Goal: Check status: Check status

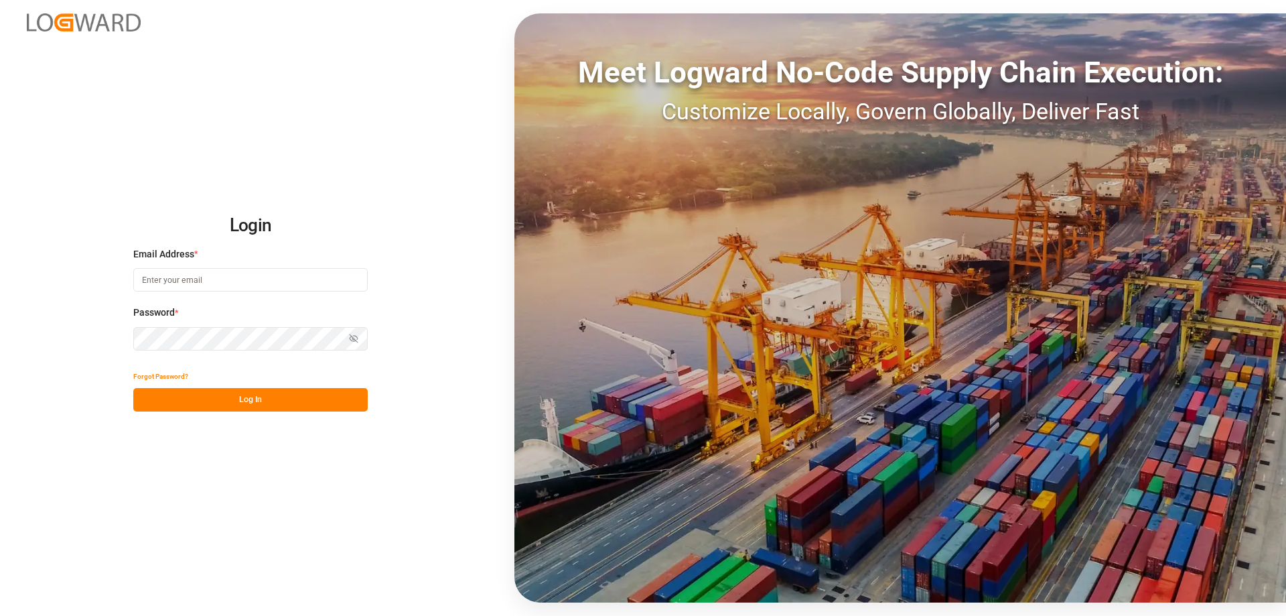
click at [160, 281] on input at bounding box center [250, 279] width 234 height 23
type input "[EMAIL_ADDRESS][DOMAIN_NAME]"
click at [332, 402] on button "Log In" at bounding box center [250, 399] width 234 height 23
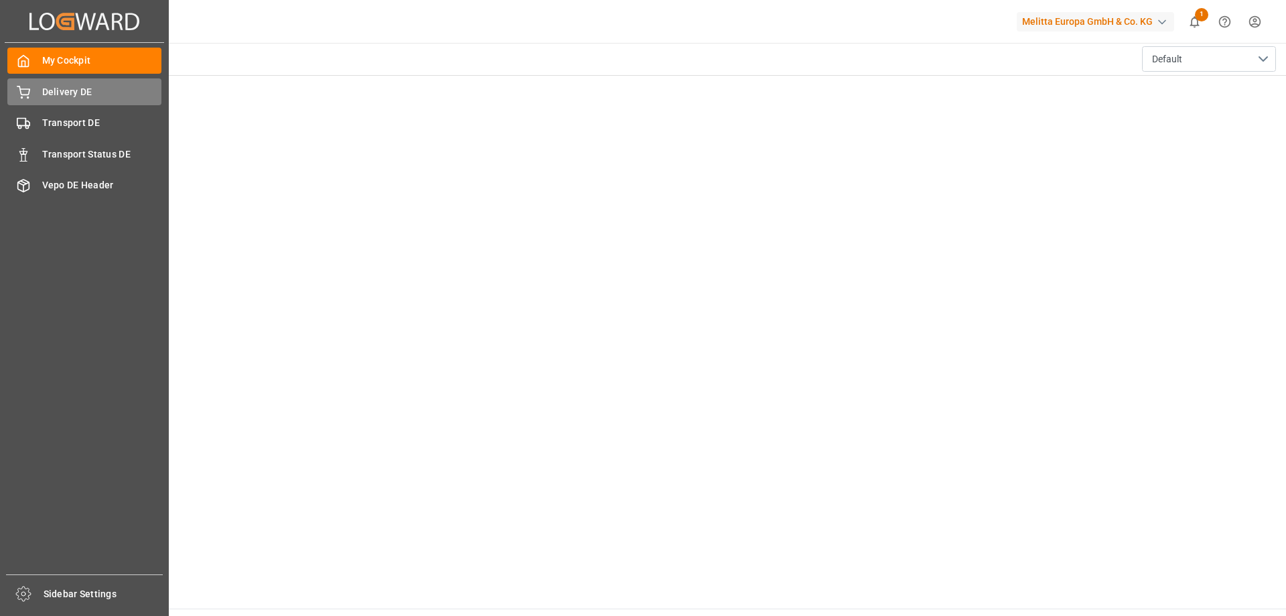
click at [42, 92] on span "Delivery DE" at bounding box center [102, 92] width 120 height 14
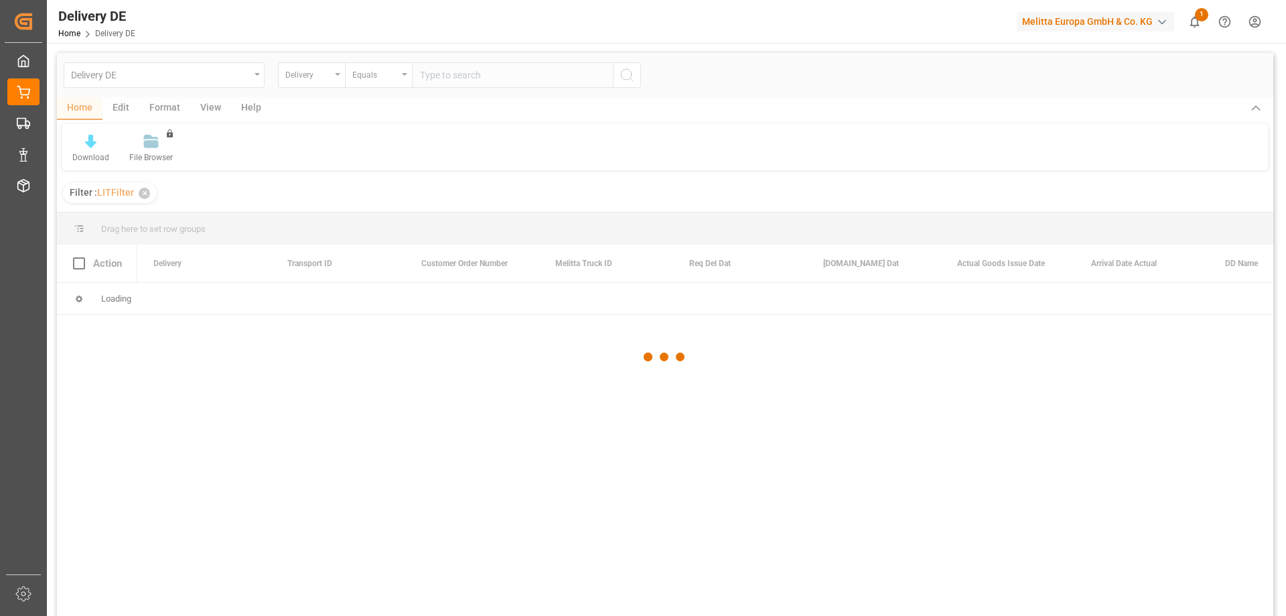
click at [442, 75] on div at bounding box center [665, 357] width 1217 height 608
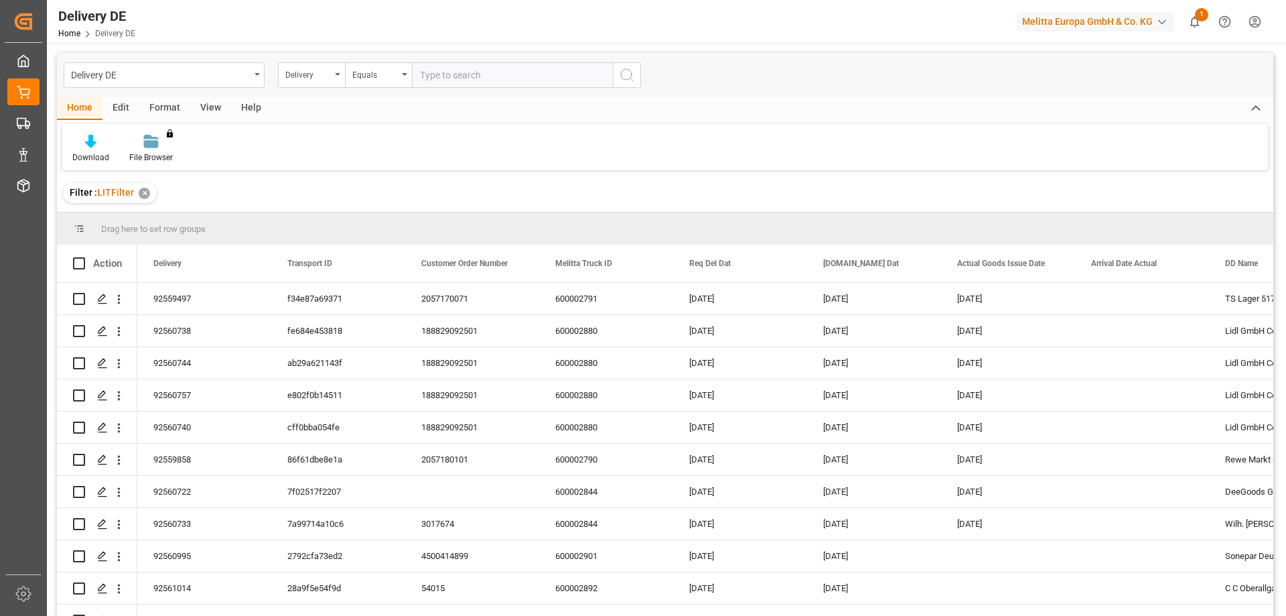
click at [442, 75] on input "text" at bounding box center [512, 74] width 201 height 25
type input "92559919"
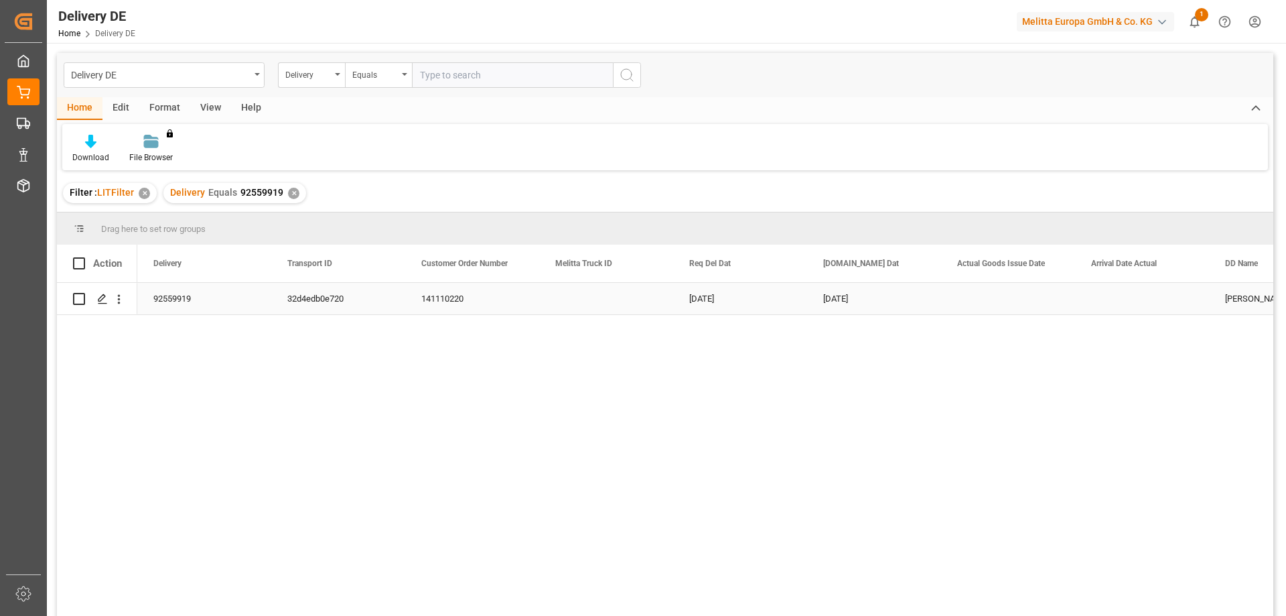
click at [177, 303] on div "92559919" at bounding box center [204, 298] width 134 height 31
click at [103, 300] on icon "Press SPACE to select this row." at bounding box center [102, 298] width 11 height 11
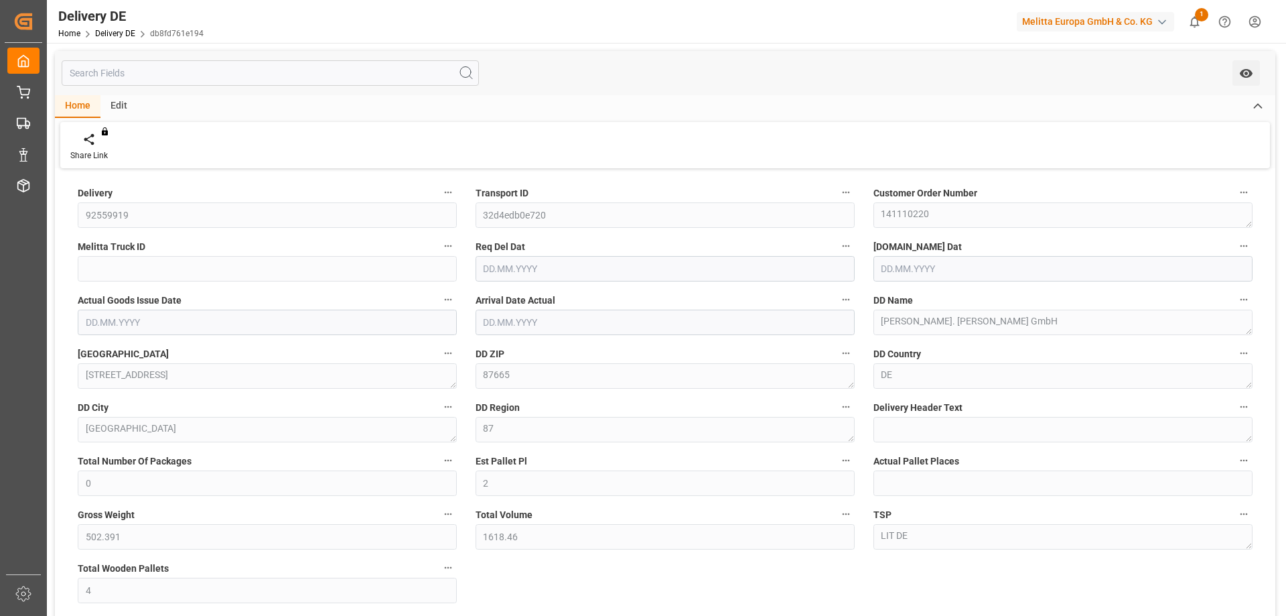
type input "0"
type input "2"
type input "502.391"
type input "1618.46"
type input "4"
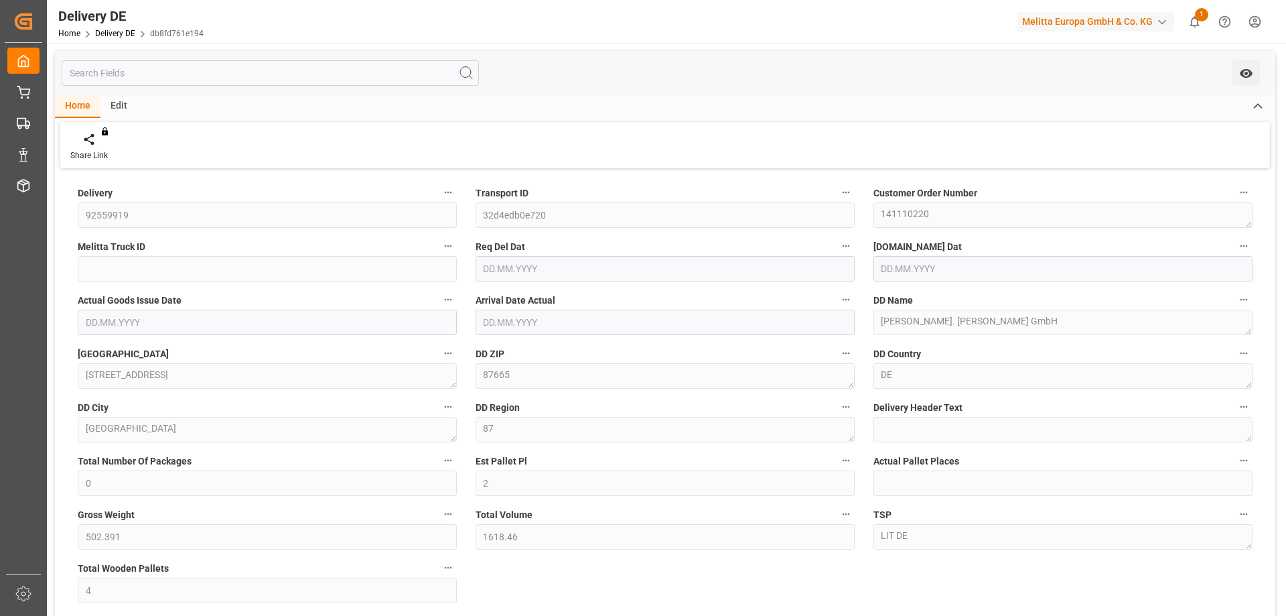
type input "[DATE]"
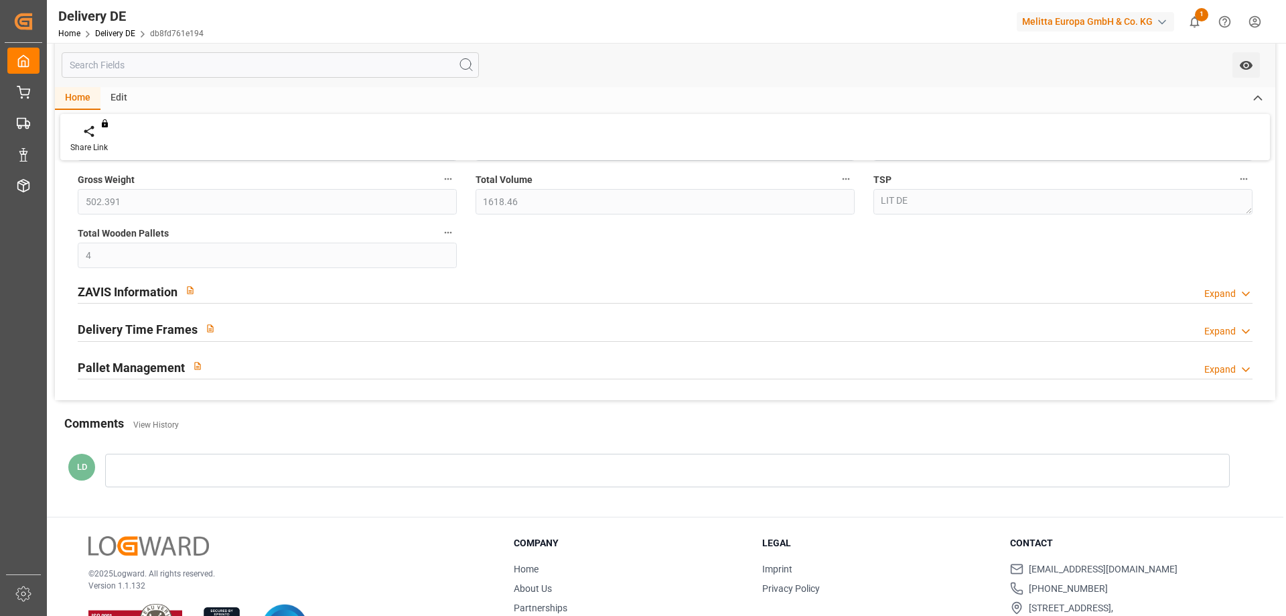
scroll to position [389, 0]
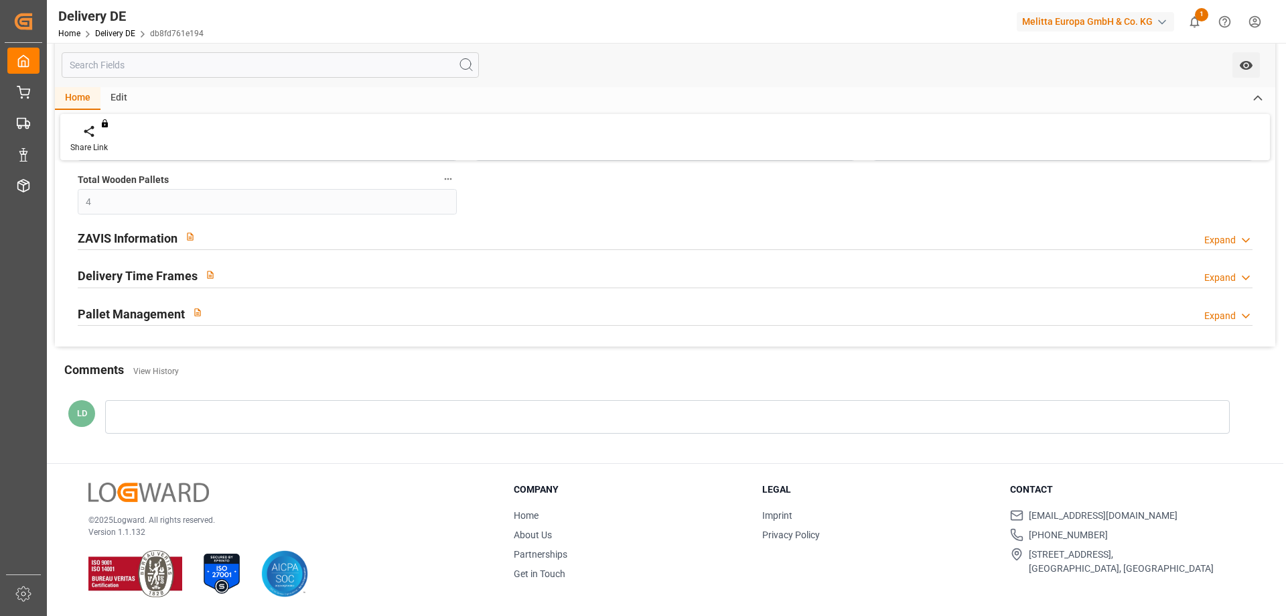
click at [123, 235] on h2 "ZAVIS Information" at bounding box center [128, 238] width 100 height 18
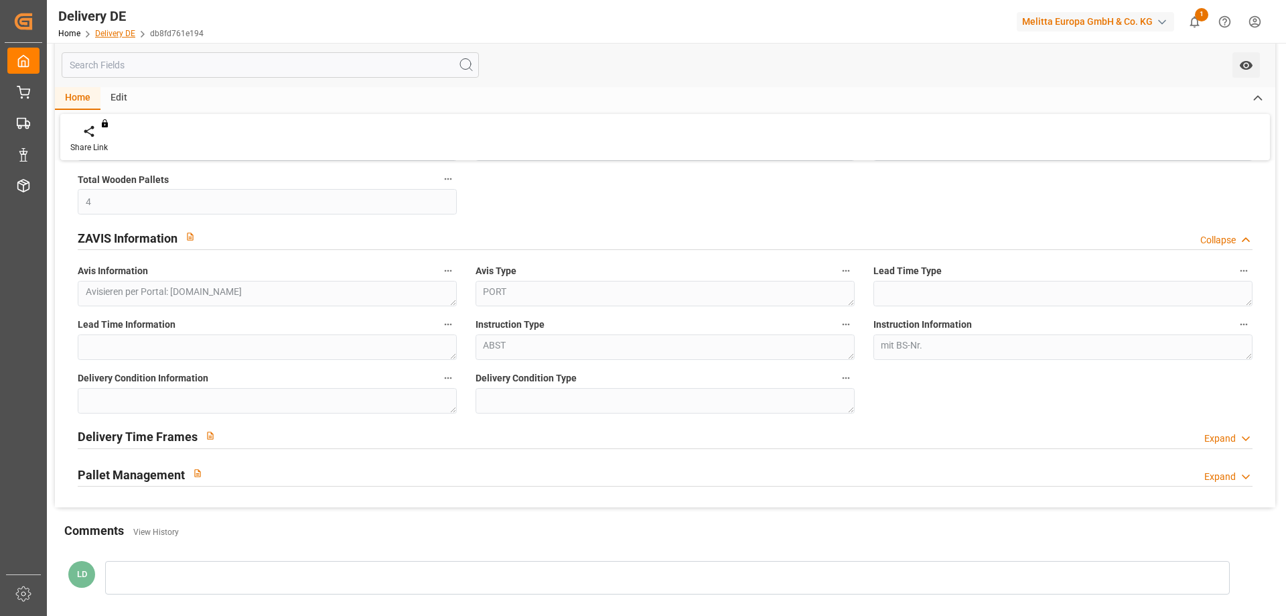
click at [119, 33] on link "Delivery DE" at bounding box center [115, 33] width 40 height 9
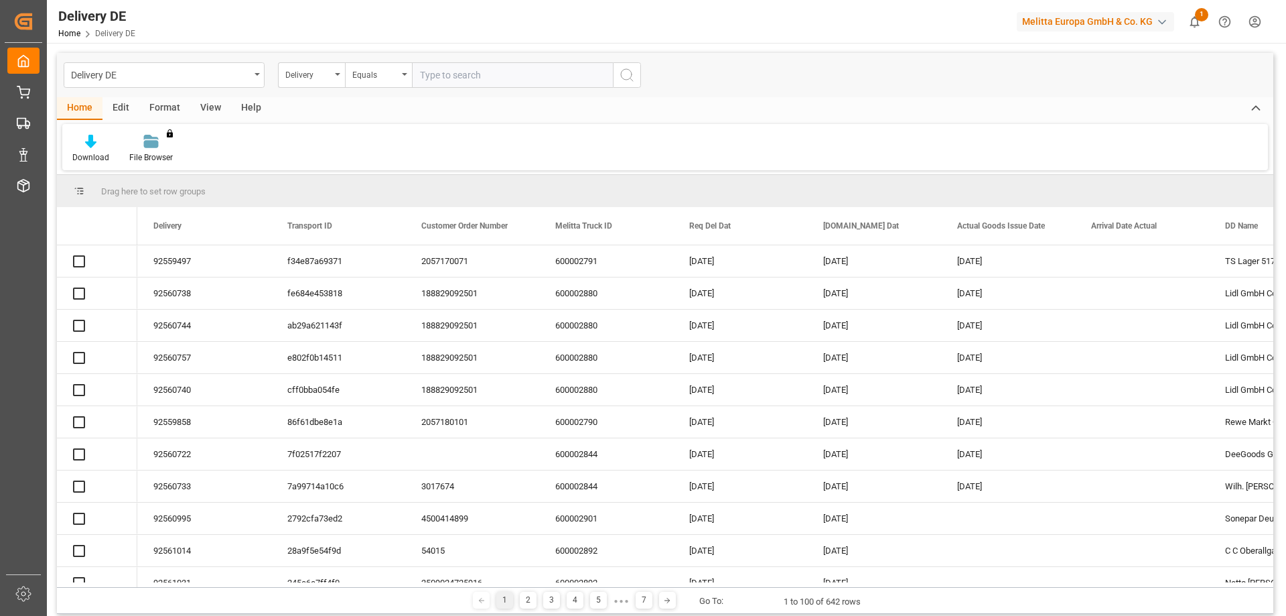
click at [451, 72] on input "text" at bounding box center [512, 74] width 201 height 25
type input "92560995"
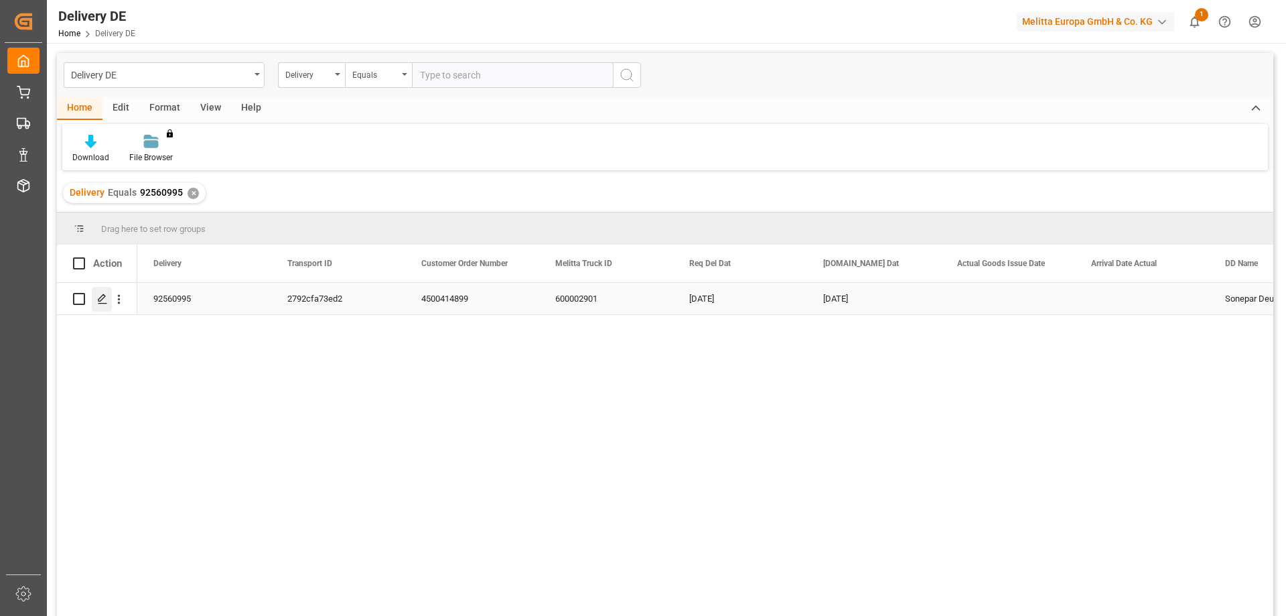
click at [103, 301] on icon "Press SPACE to select this row." at bounding box center [102, 298] width 11 height 11
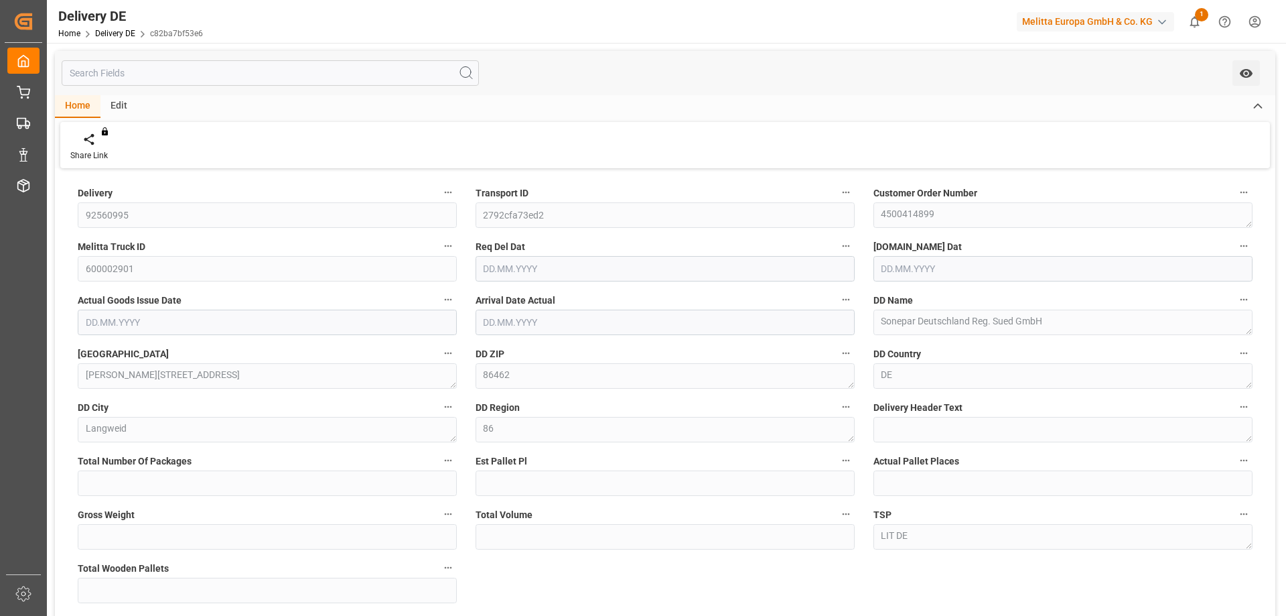
type input "0"
type input "1"
type input "113"
type input "898.772"
type input "1"
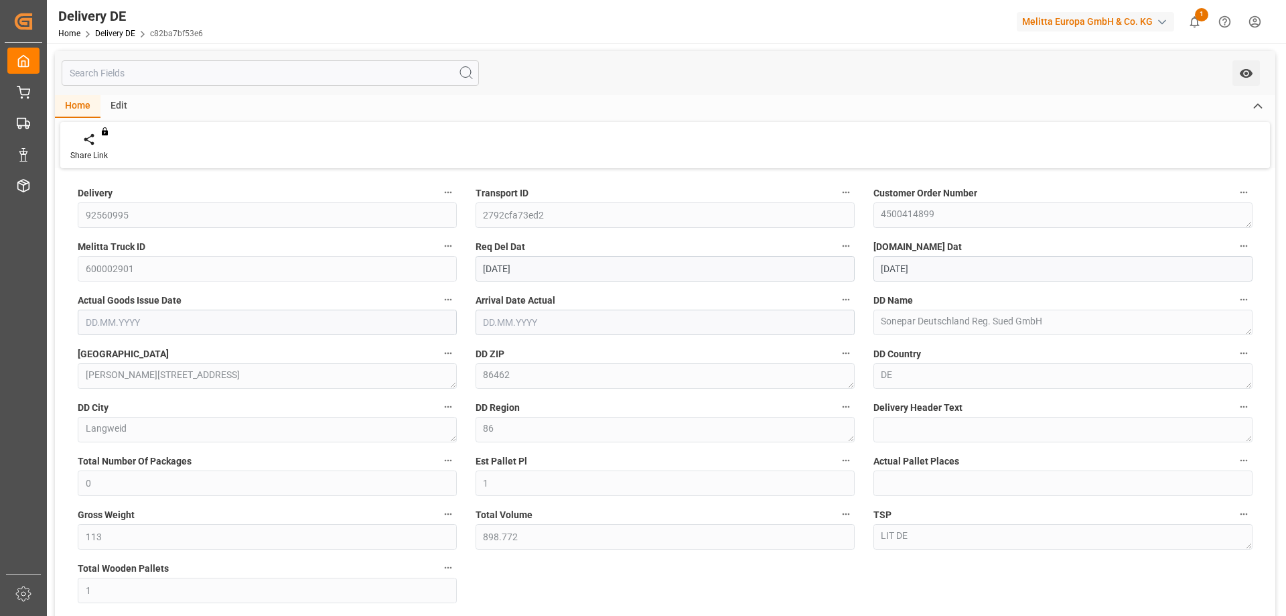
type input "[DATE]"
click at [489, 585] on div "Delivery 92560995 Transport ID 2792cfa73ed2 Customer Order Number 4500414899 Me…" at bounding box center [665, 453] width 1221 height 563
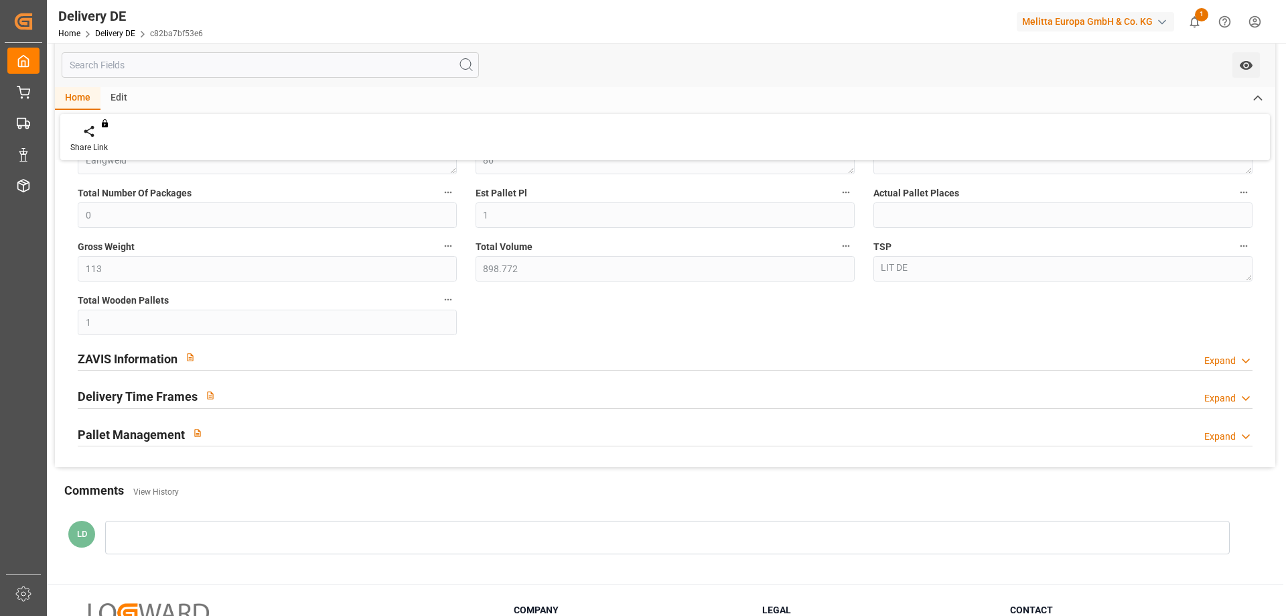
scroll to position [389, 0]
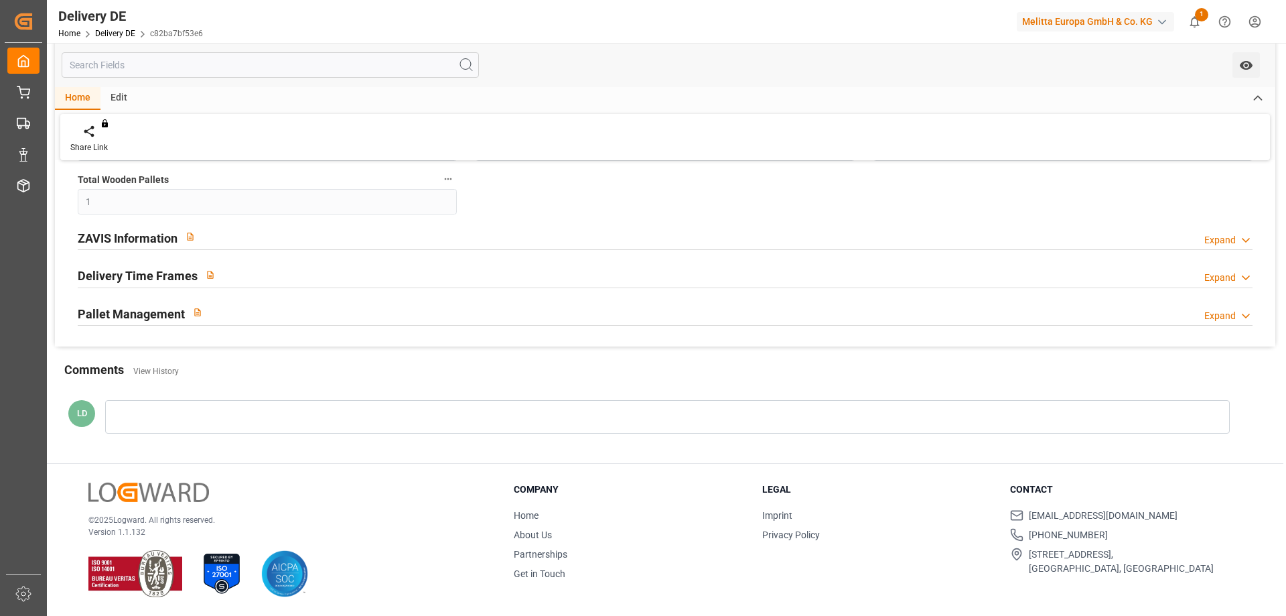
click at [139, 239] on h2 "ZAVIS Information" at bounding box center [128, 238] width 100 height 18
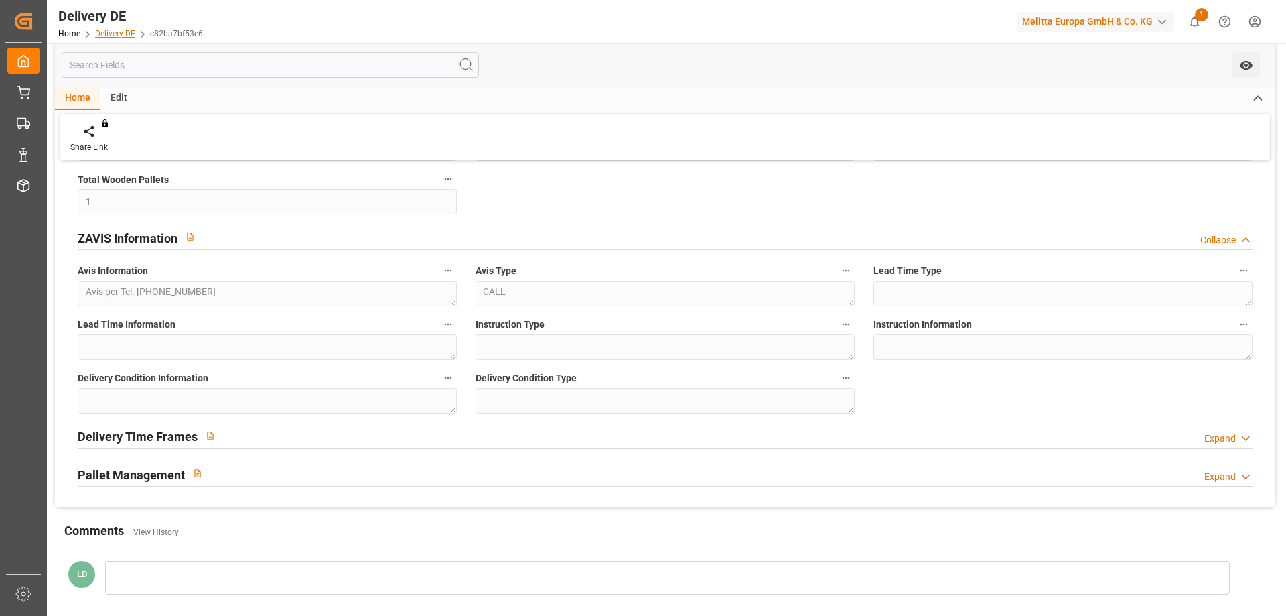
click at [109, 33] on link "Delivery DE" at bounding box center [115, 33] width 40 height 9
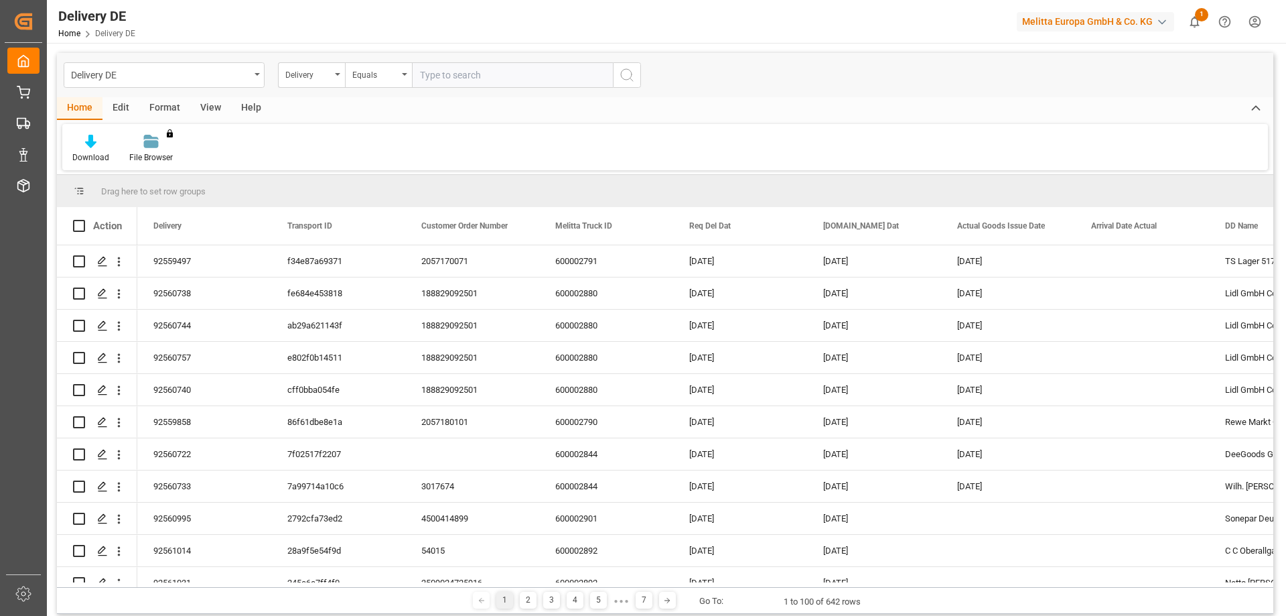
click at [527, 77] on input "text" at bounding box center [512, 74] width 201 height 25
type input "92561031"
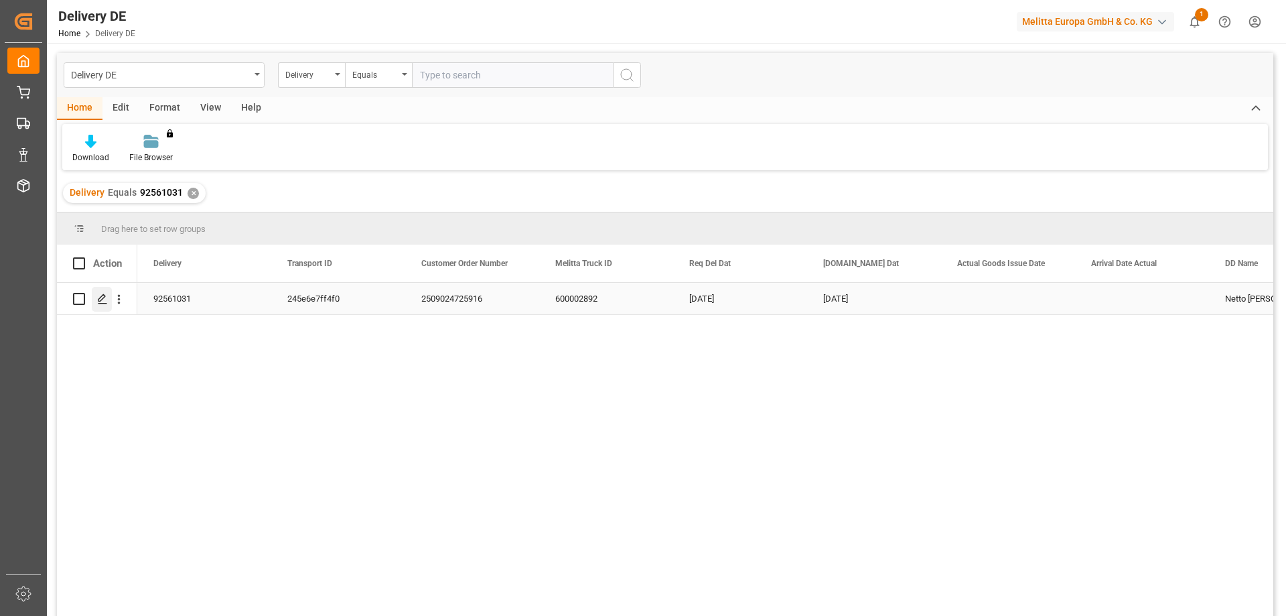
click at [96, 300] on div "Press SPACE to select this row." at bounding box center [102, 299] width 20 height 25
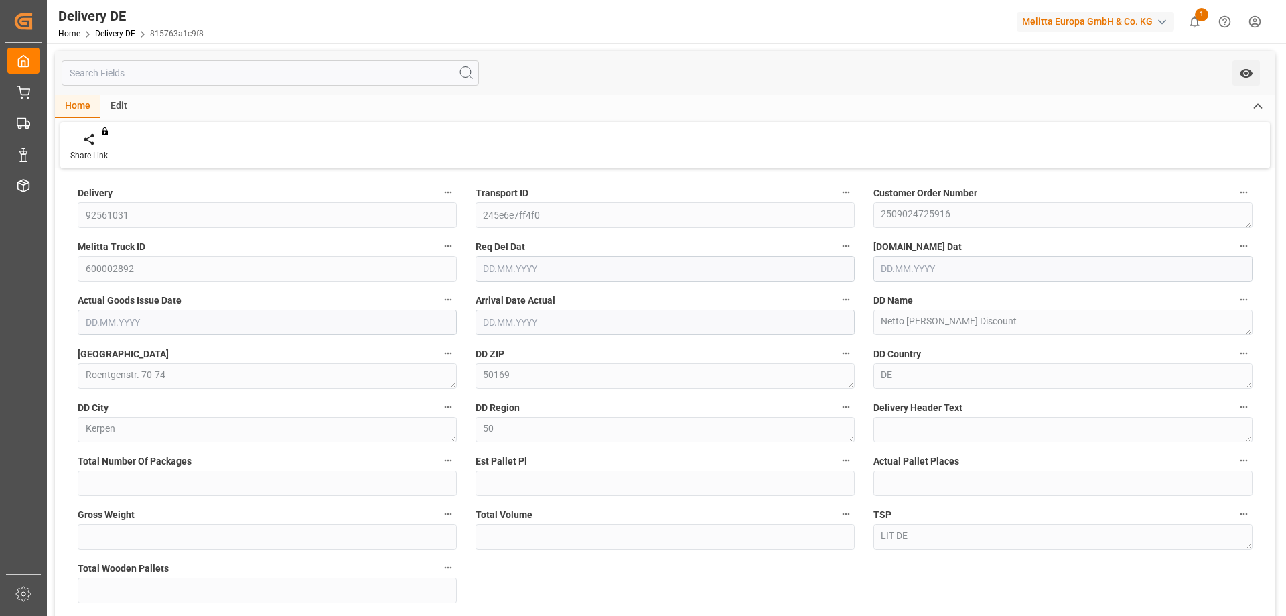
type input "0"
type input "2"
type input "561"
type input "3333.28"
type input "4"
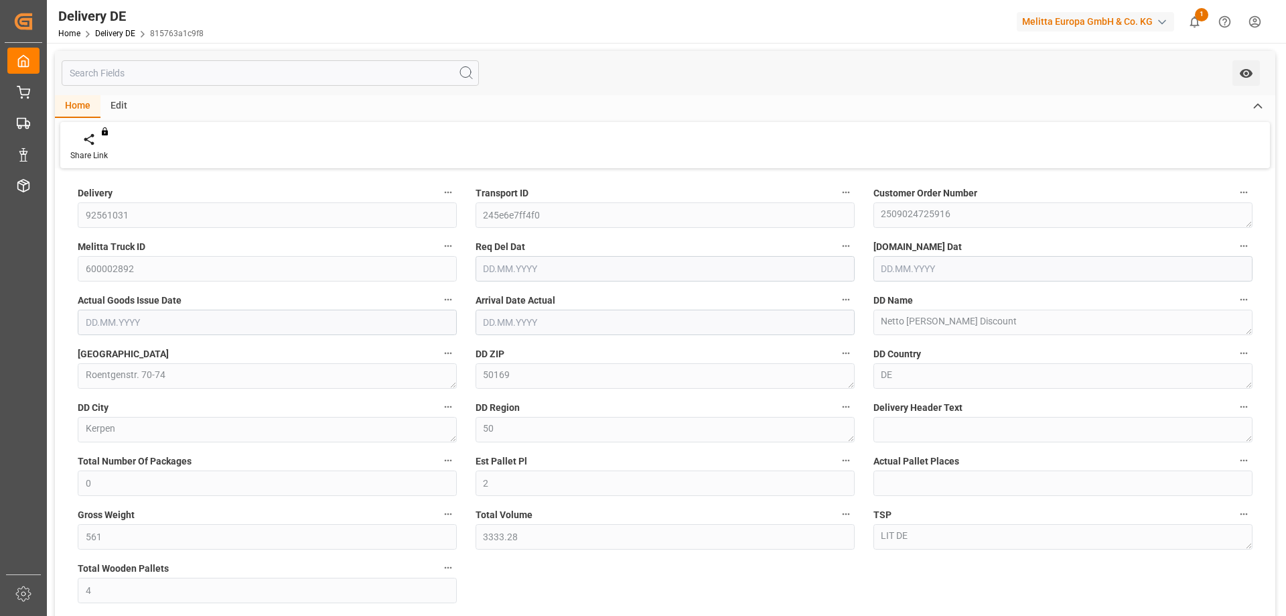
type input "[DATE]"
click at [502, 566] on div "Delivery 92561031 Transport ID 245e6e7ff4f0 Customer Order Number 2509024725916…" at bounding box center [665, 453] width 1221 height 563
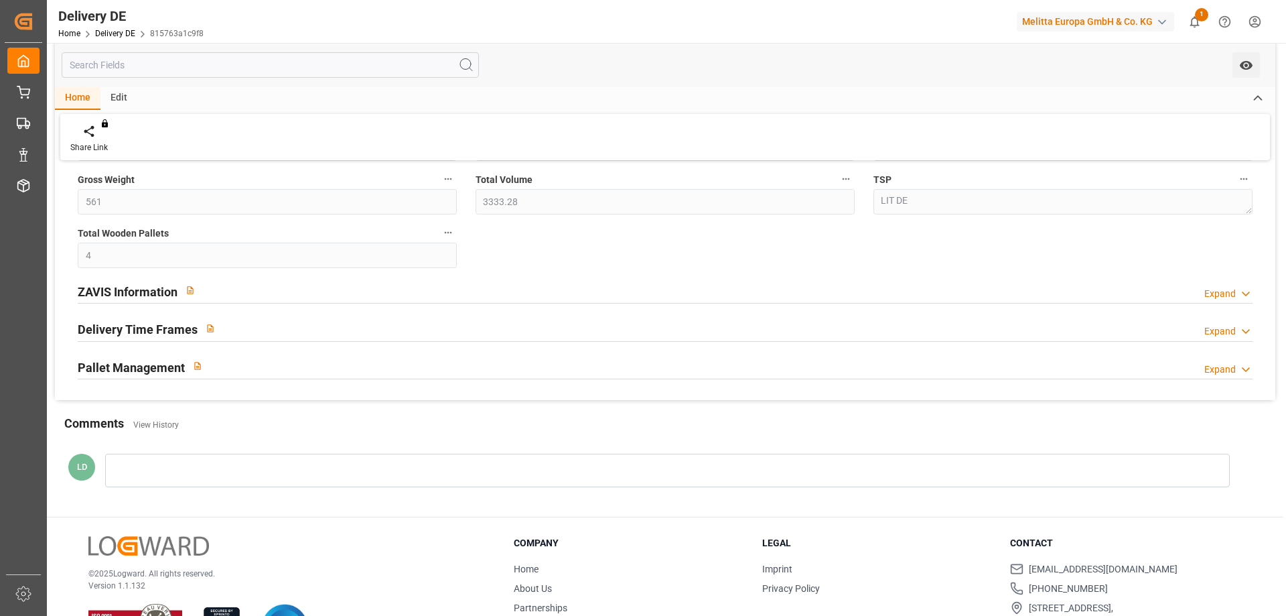
scroll to position [389, 0]
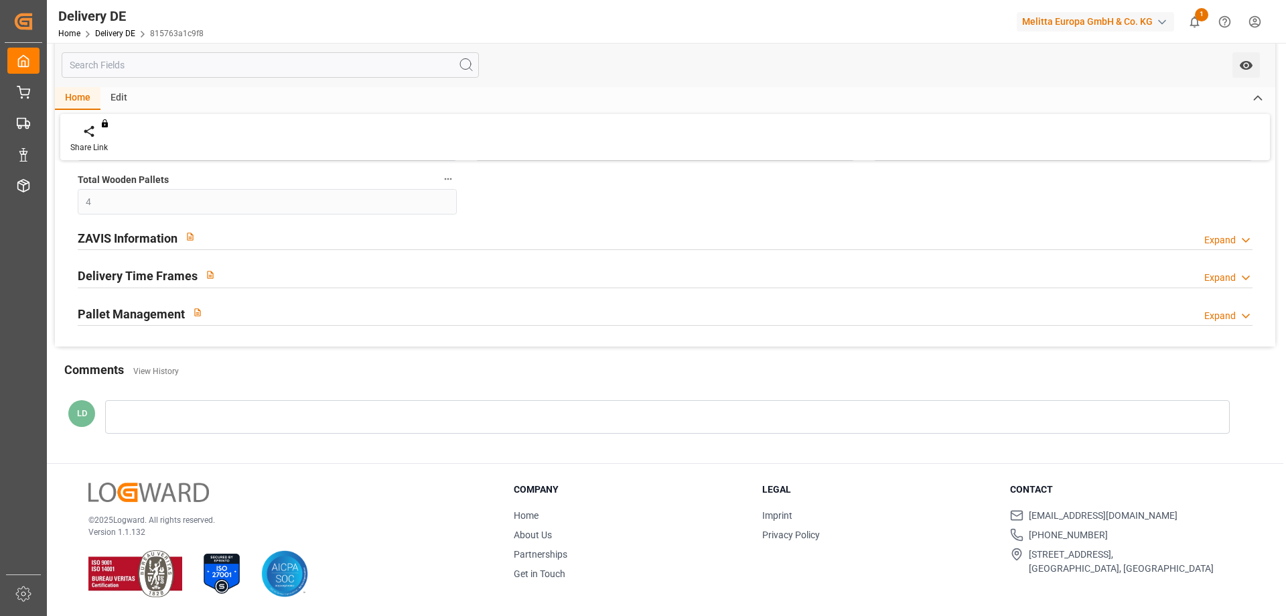
click at [92, 238] on h2 "ZAVIS Information" at bounding box center [128, 238] width 100 height 18
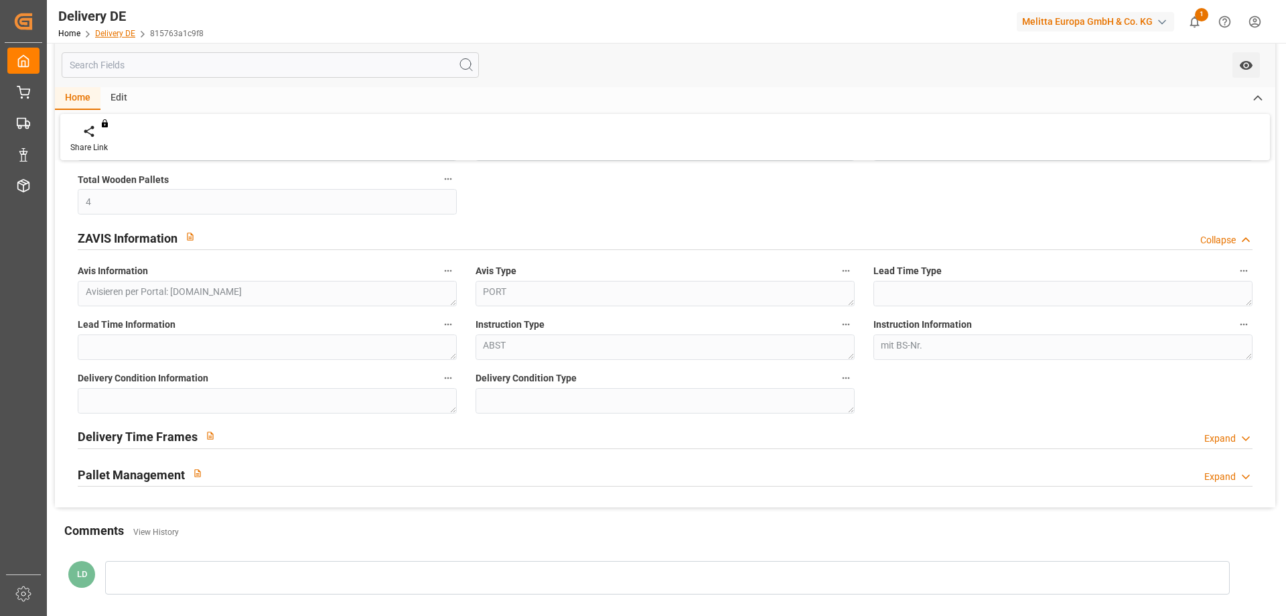
click at [121, 36] on link "Delivery DE" at bounding box center [115, 33] width 40 height 9
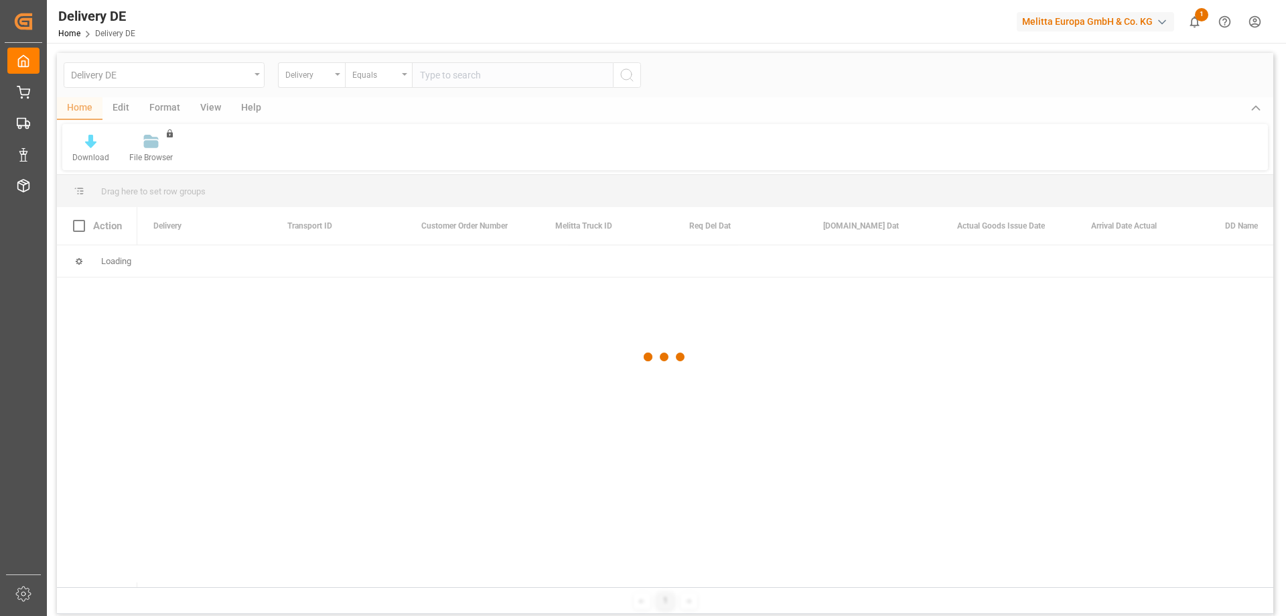
click at [449, 74] on div at bounding box center [665, 357] width 1217 height 608
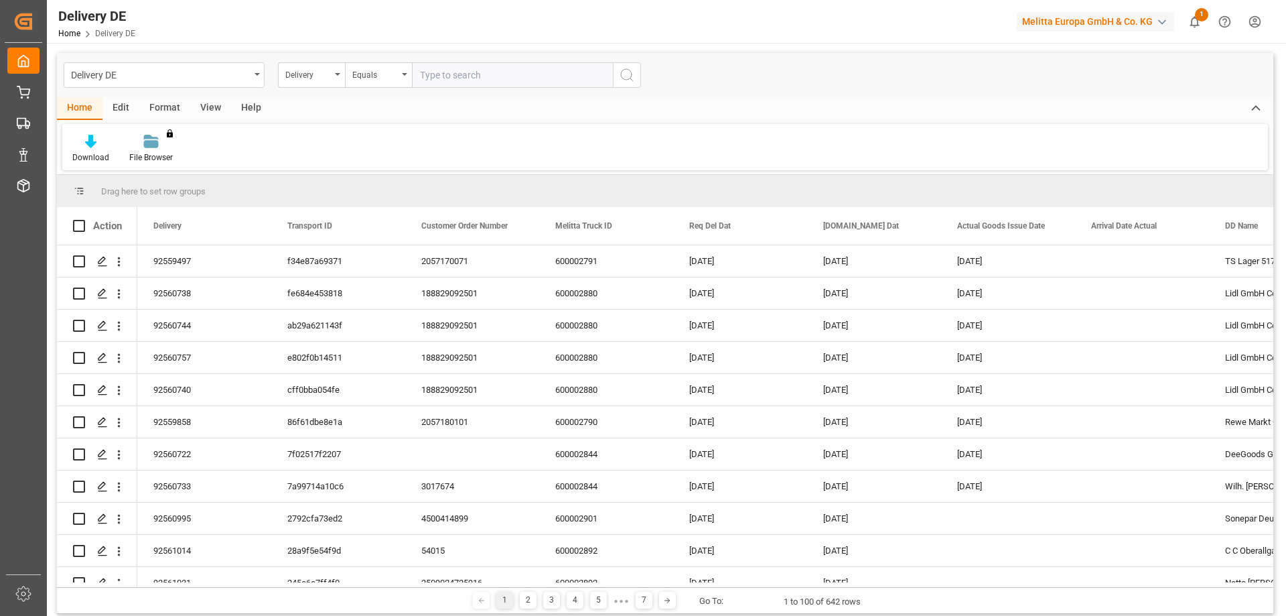
click at [449, 74] on input "text" at bounding box center [512, 74] width 201 height 25
type input "92561014"
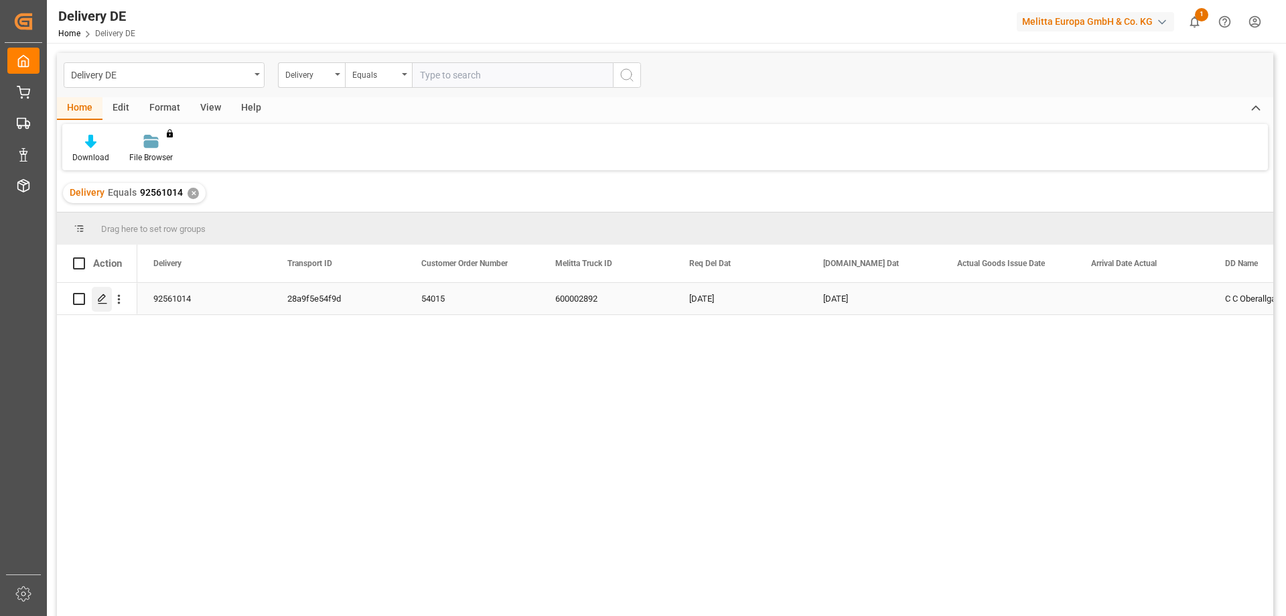
click at [98, 297] on icon "Press SPACE to select this row." at bounding box center [102, 298] width 11 height 11
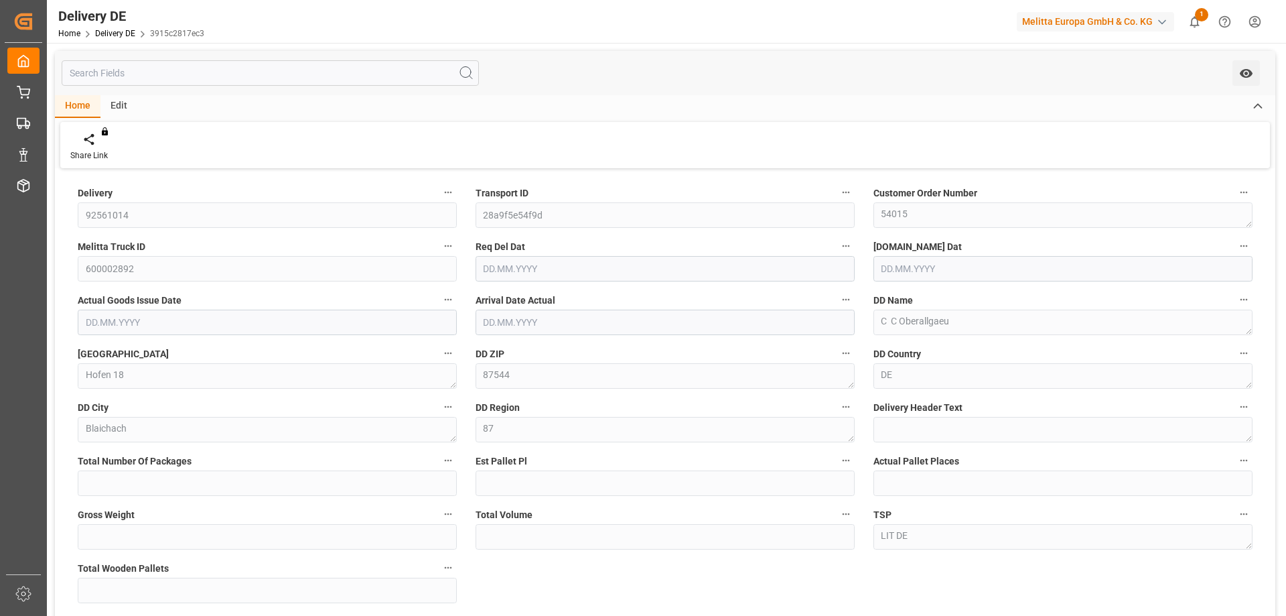
type input "0"
type input "1"
type input "258"
type input "933.832"
type input "1"
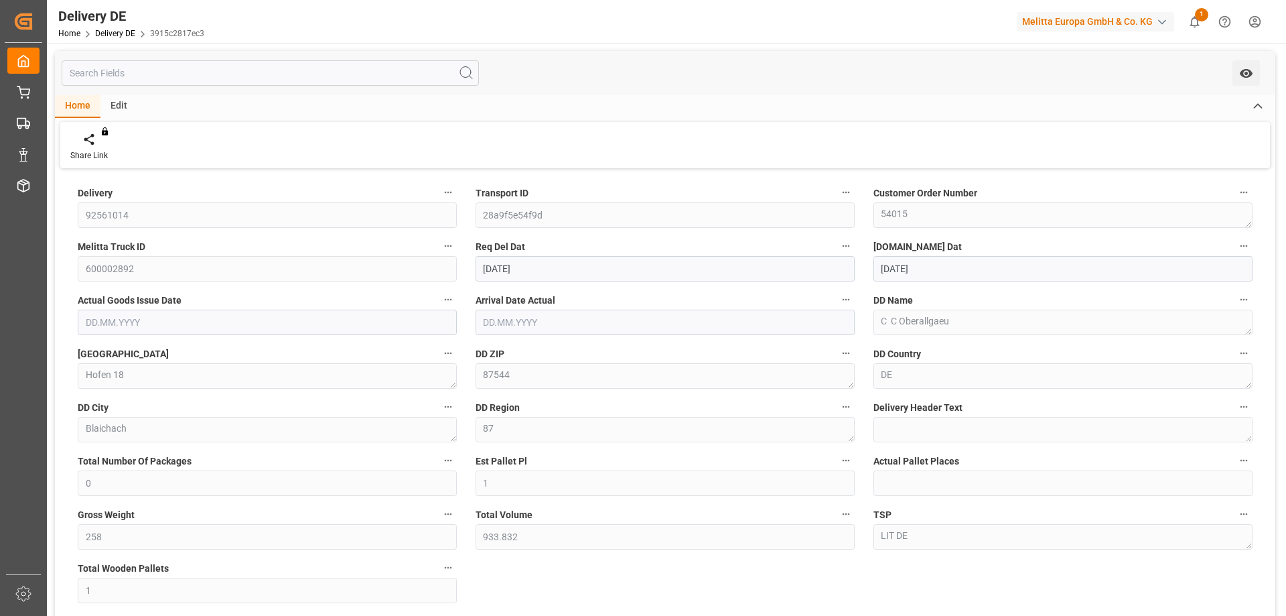
type input "[DATE]"
click at [525, 569] on div "Delivery 92561014 Transport ID 28a9f5e54f9d Customer Order Number 54015 Melitta…" at bounding box center [665, 453] width 1221 height 563
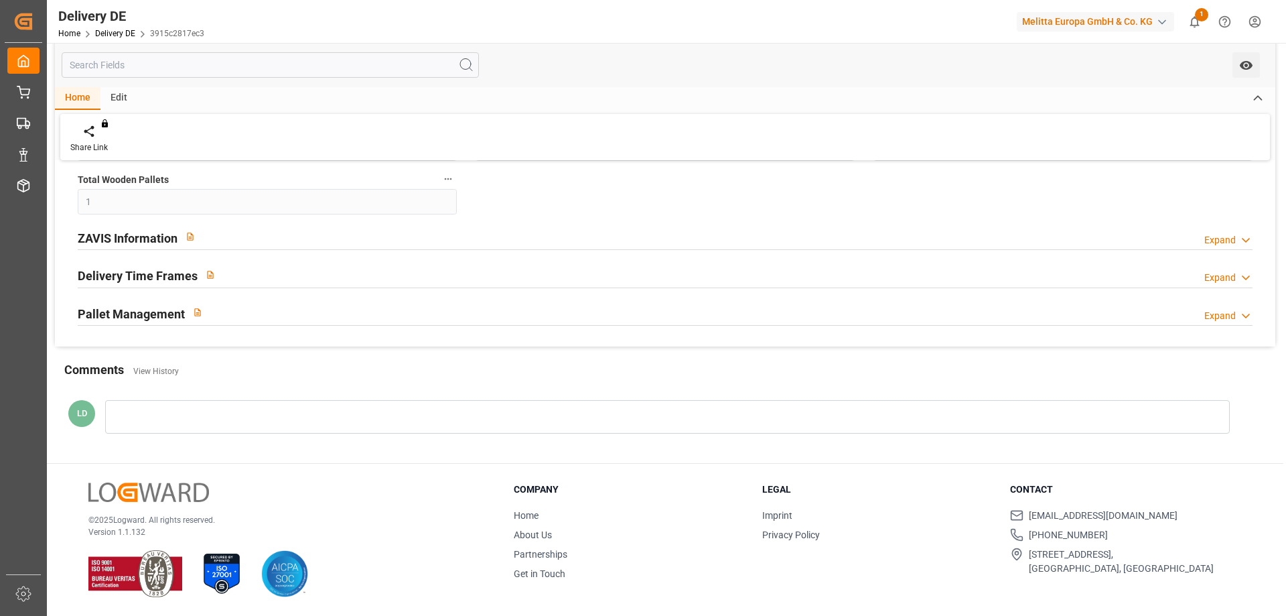
click at [133, 226] on div "ZAVIS Information" at bounding box center [140, 236] width 125 height 25
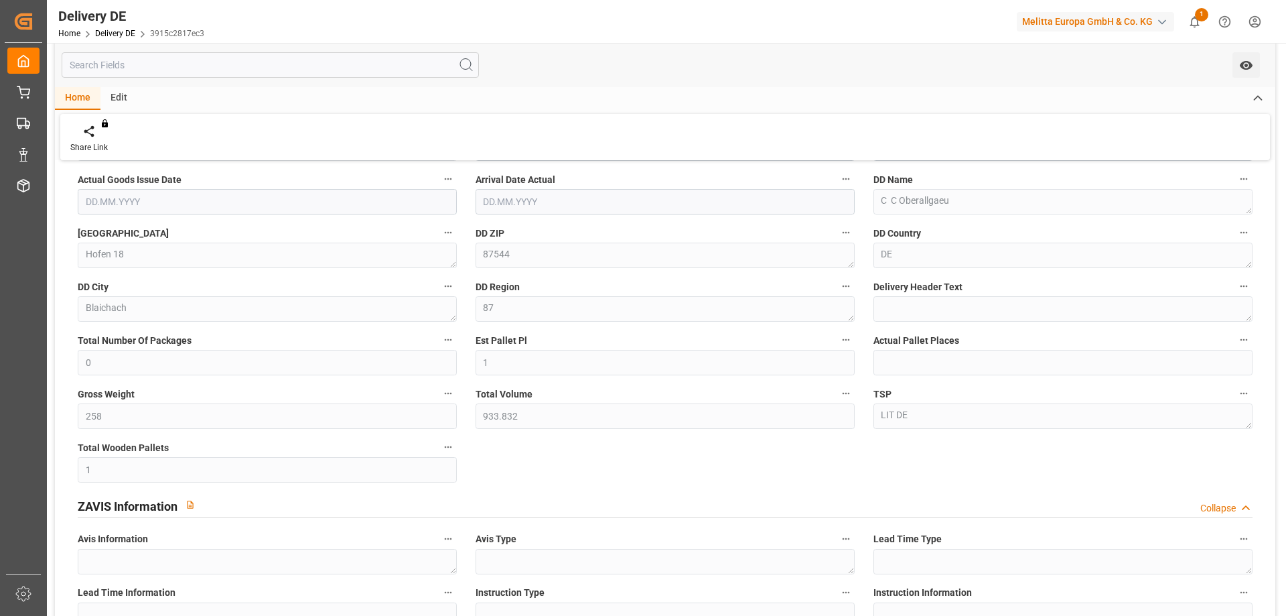
scroll to position [0, 0]
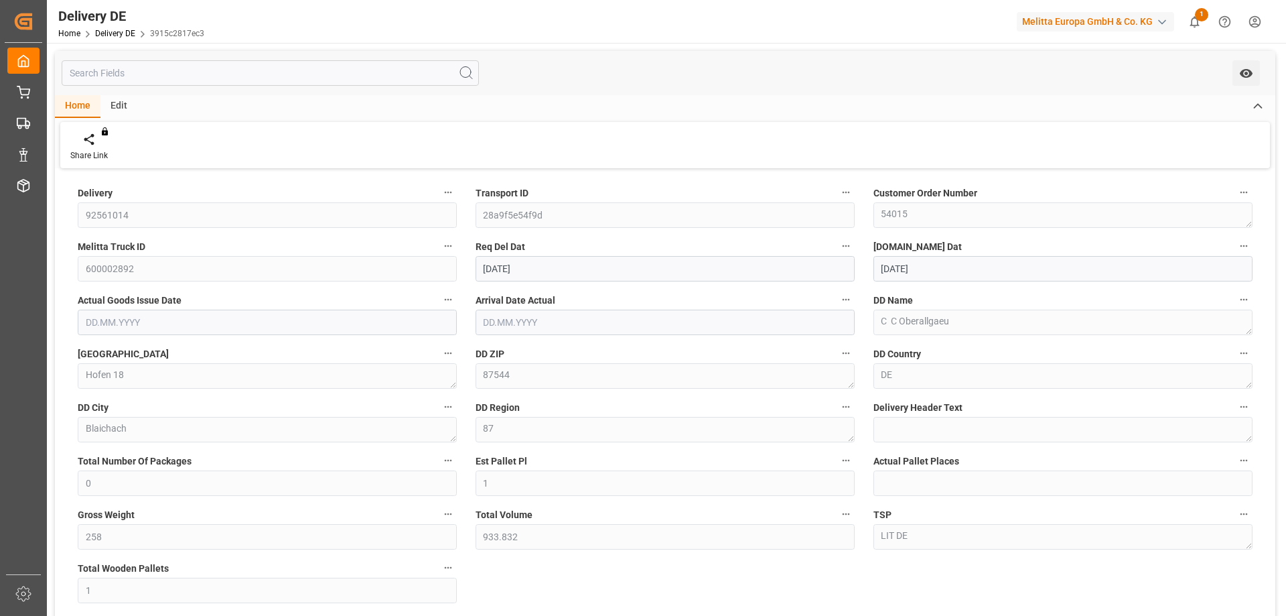
click at [675, 564] on div "Delivery 92561014 Transport ID 28a9f5e54f9d Customer Order Number 54015 Melitta…" at bounding box center [665, 534] width 1221 height 724
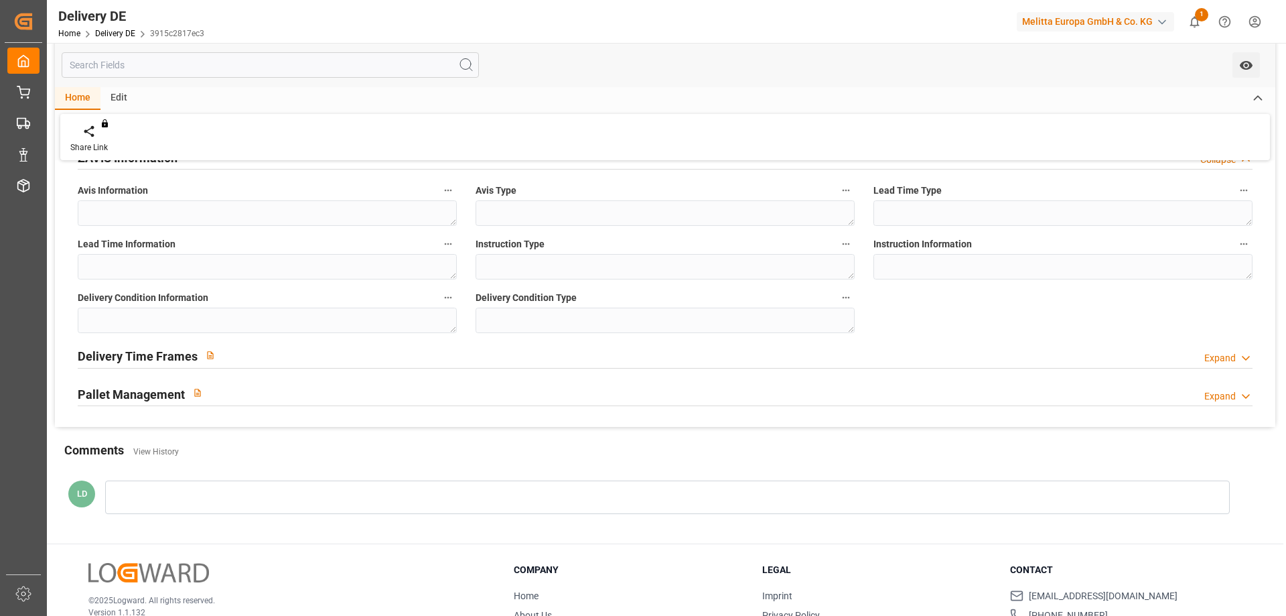
scroll to position [335, 0]
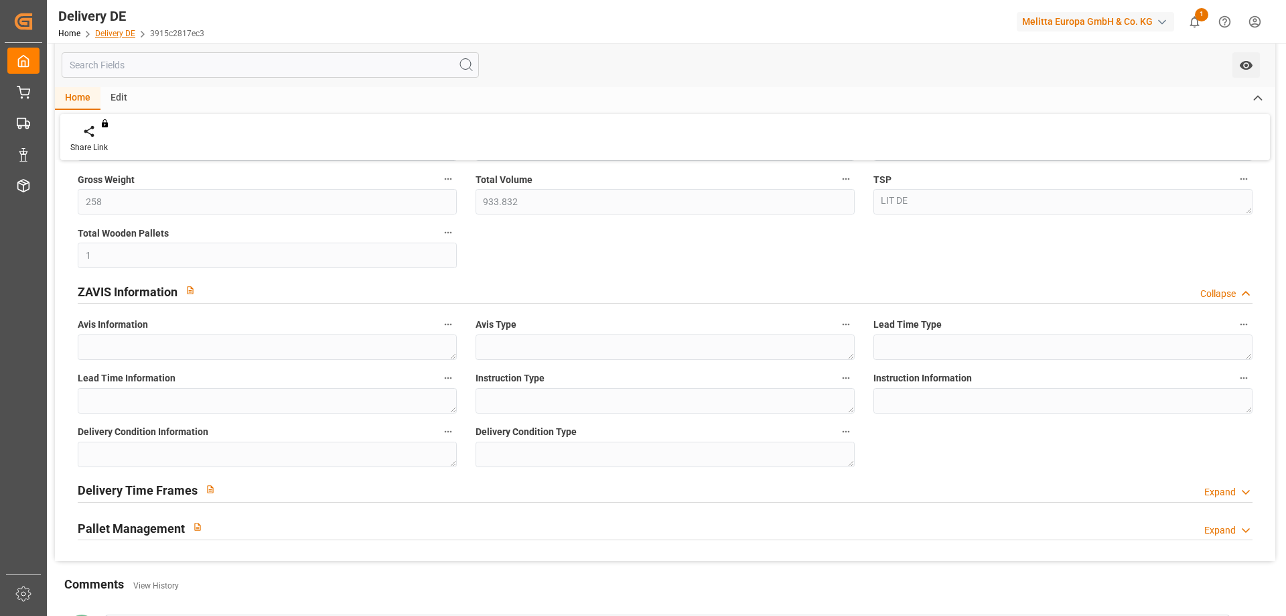
click at [119, 31] on link "Delivery DE" at bounding box center [115, 33] width 40 height 9
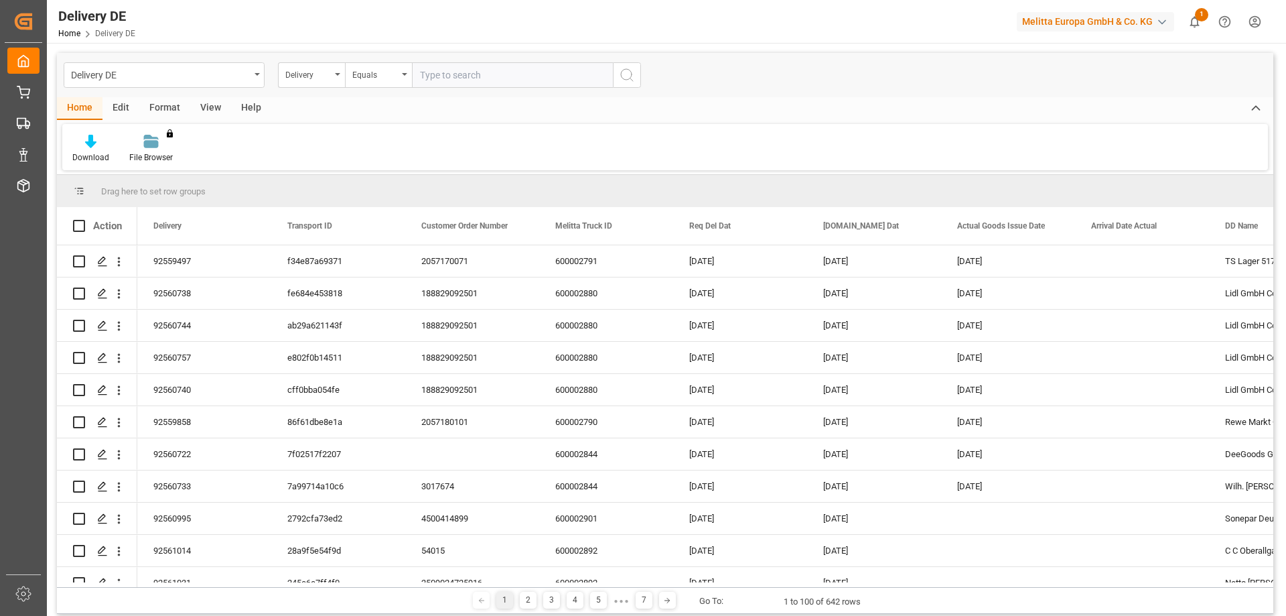
click at [464, 80] on input "text" at bounding box center [512, 74] width 201 height 25
type input "92561043"
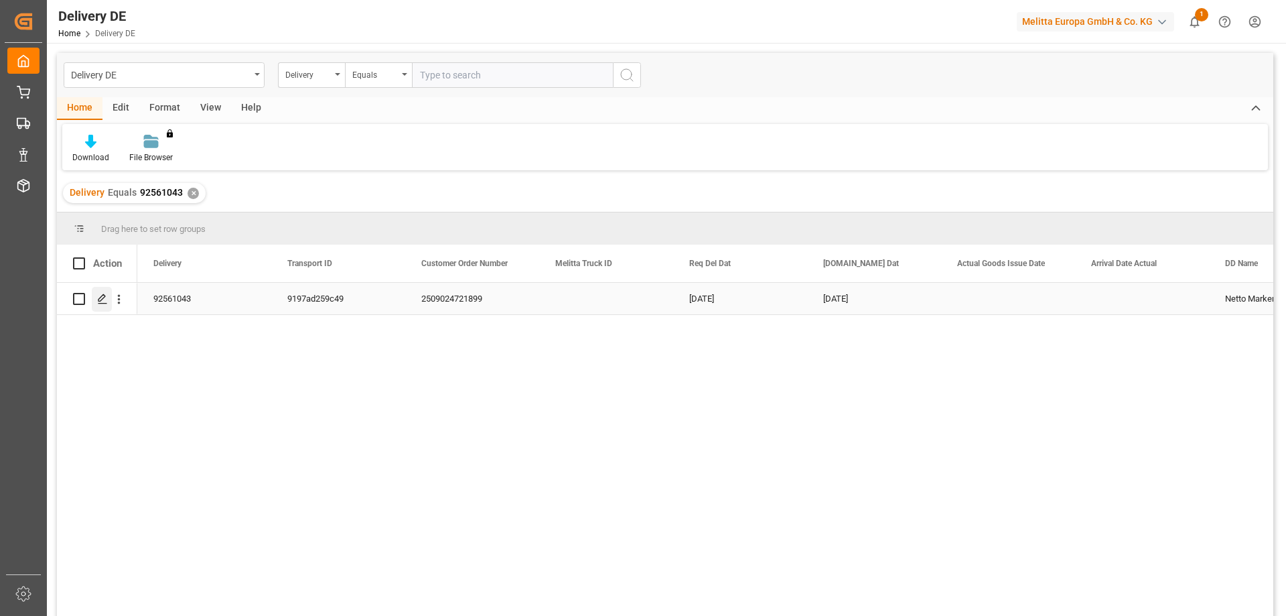
click at [104, 302] on icon "Press SPACE to select this row." at bounding box center [102, 298] width 11 height 11
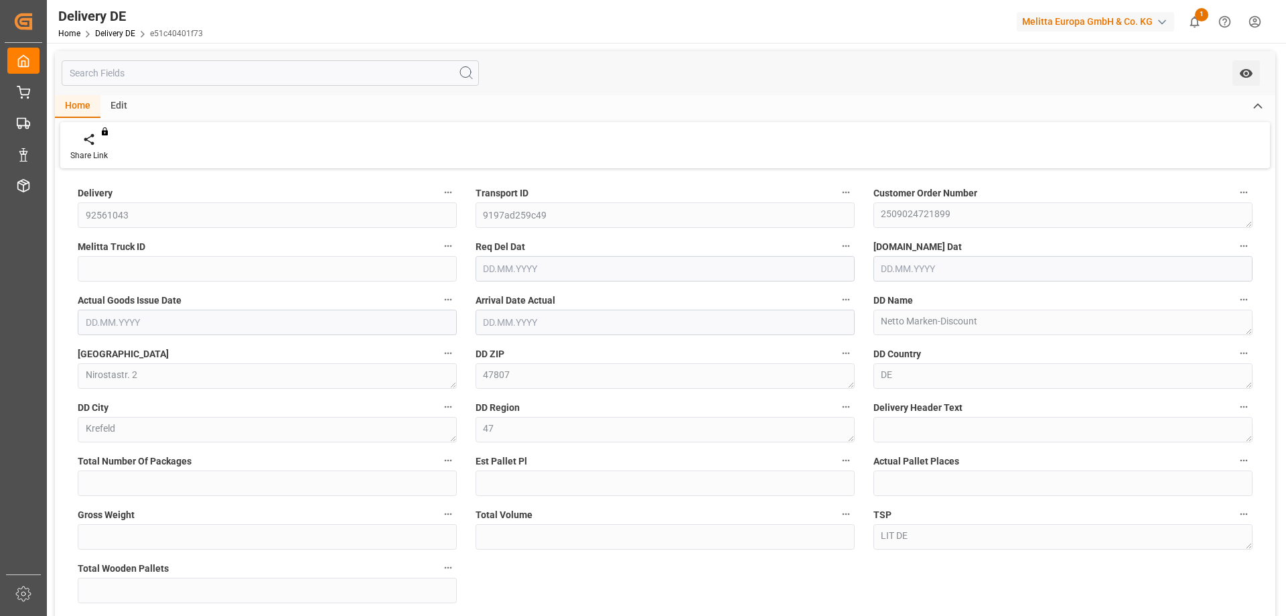
type input "0"
type input "1"
type input "130"
type input "823.68"
type input "1"
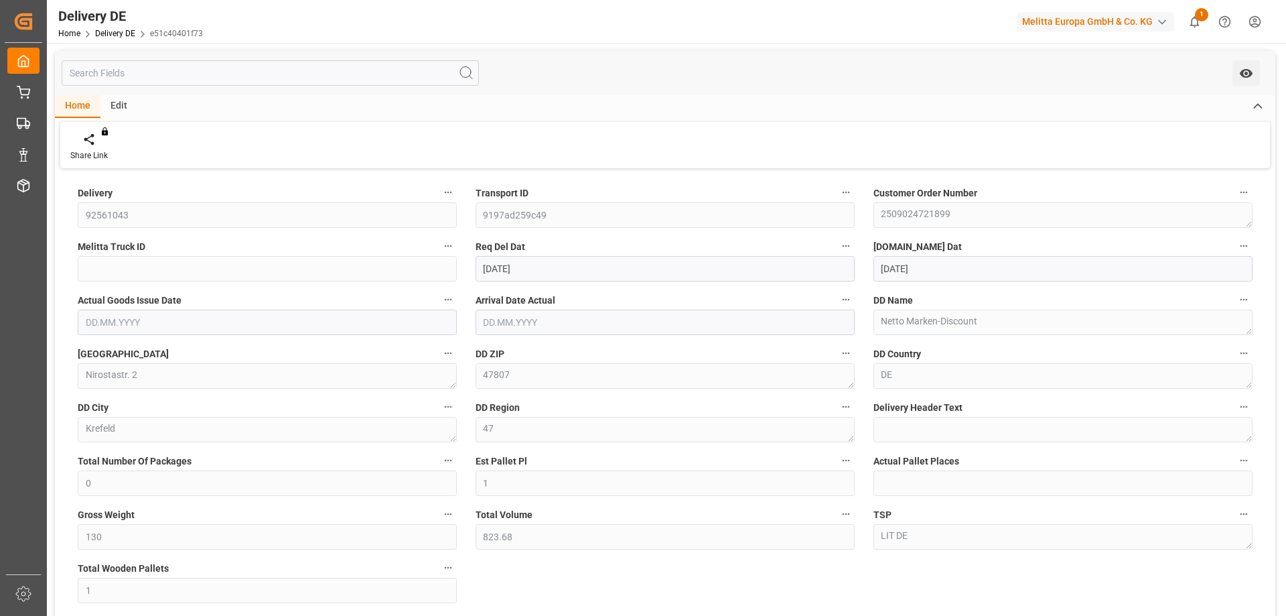
type input "[DATE]"
drag, startPoint x: 697, startPoint y: 572, endPoint x: 680, endPoint y: 565, distance: 18.9
click at [697, 572] on div "Delivery 92561043 Transport ID 9197ad259c49 Customer Order Number 2509024721899…" at bounding box center [665, 453] width 1221 height 563
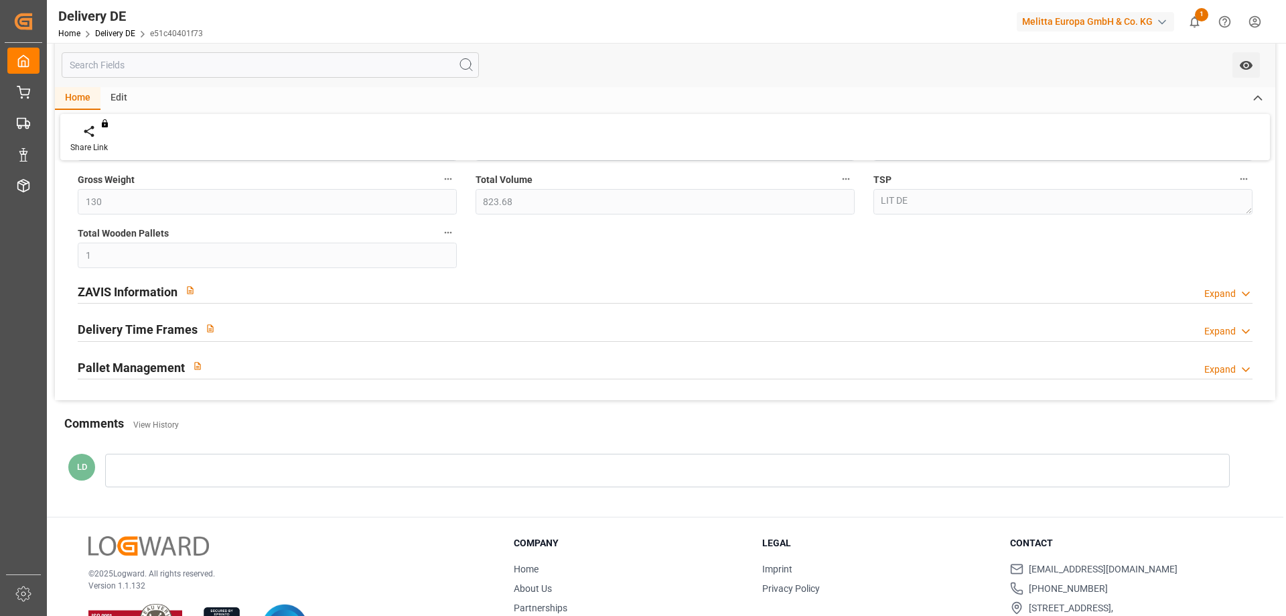
scroll to position [389, 0]
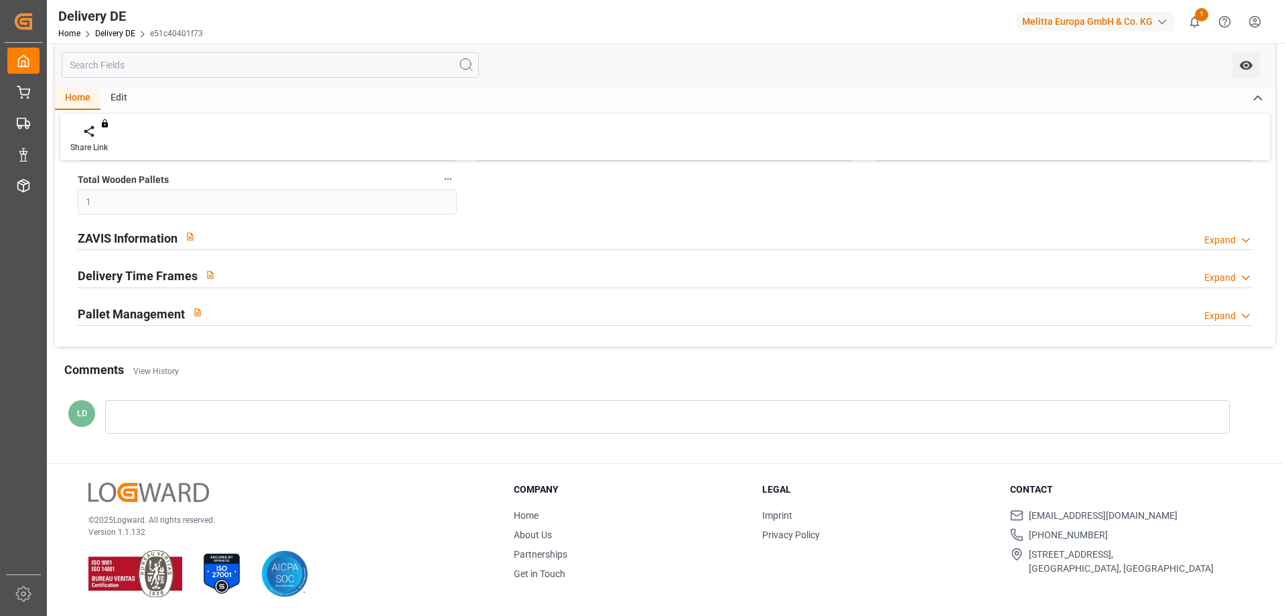
click at [153, 239] on h2 "ZAVIS Information" at bounding box center [128, 238] width 100 height 18
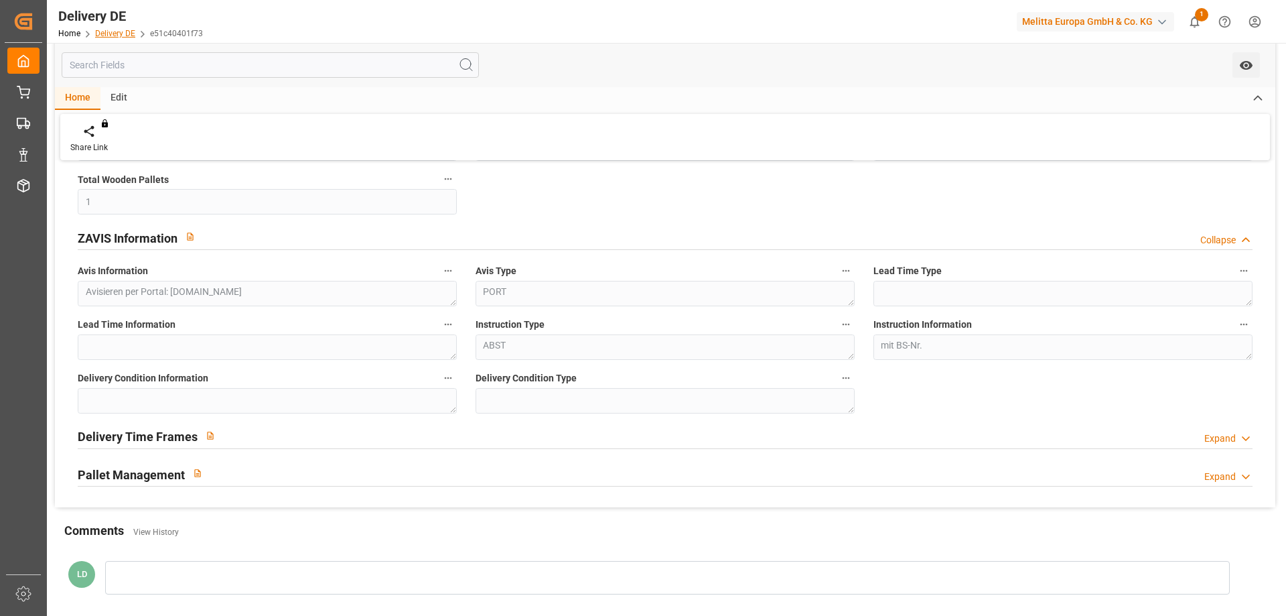
click at [119, 29] on link "Delivery DE" at bounding box center [115, 33] width 40 height 9
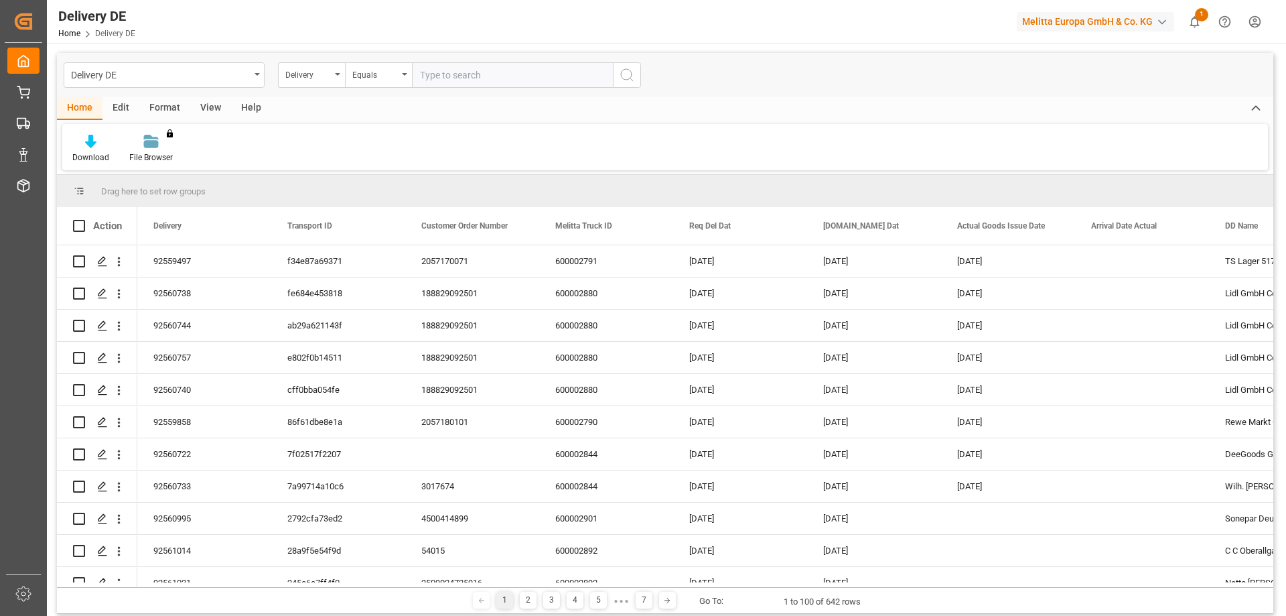
click at [454, 76] on input "text" at bounding box center [512, 74] width 201 height 25
type input "92561044"
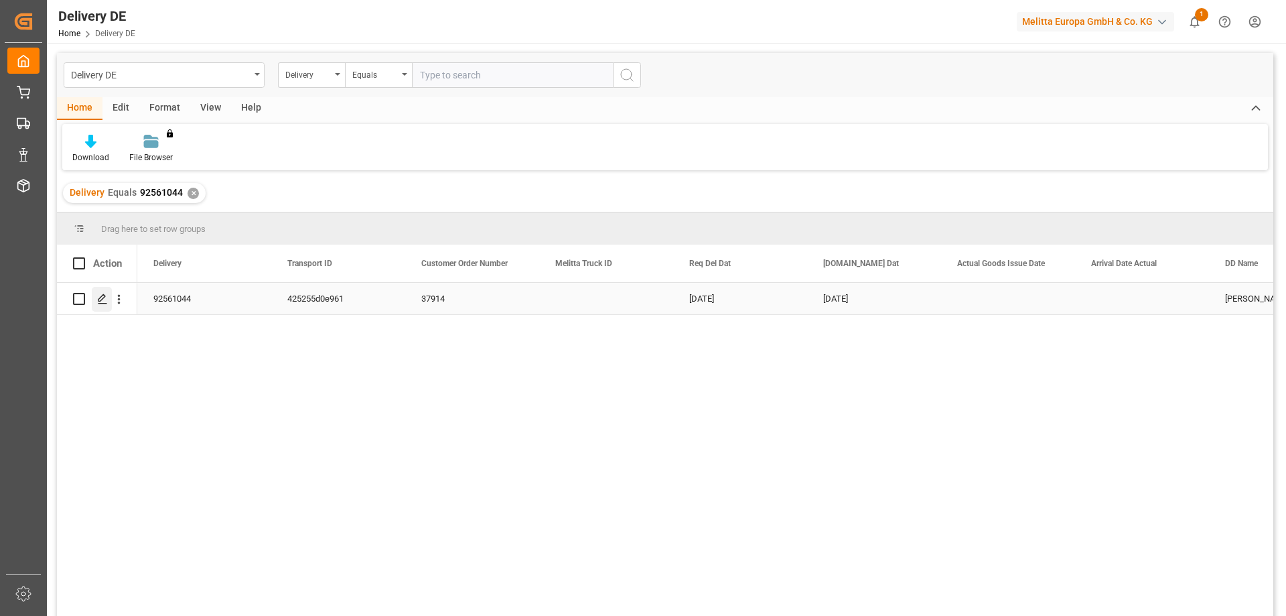
click at [103, 303] on icon "Press SPACE to select this row." at bounding box center [102, 298] width 11 height 11
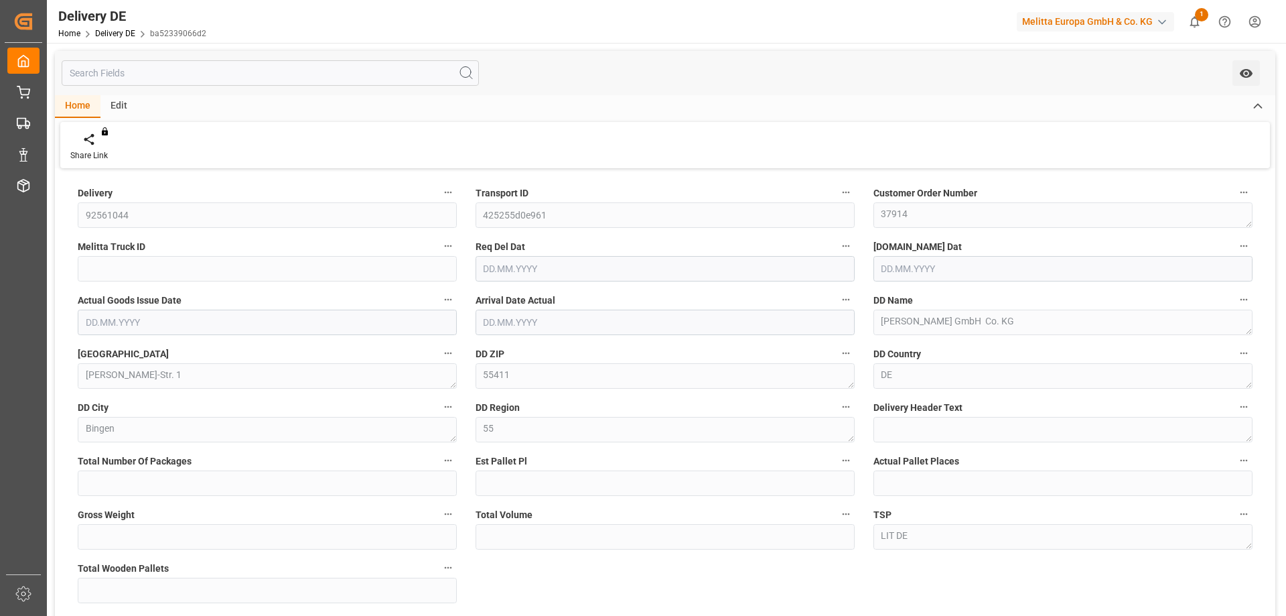
type input "0"
type input "2"
type input "691"
type input "1888.98"
type input "2"
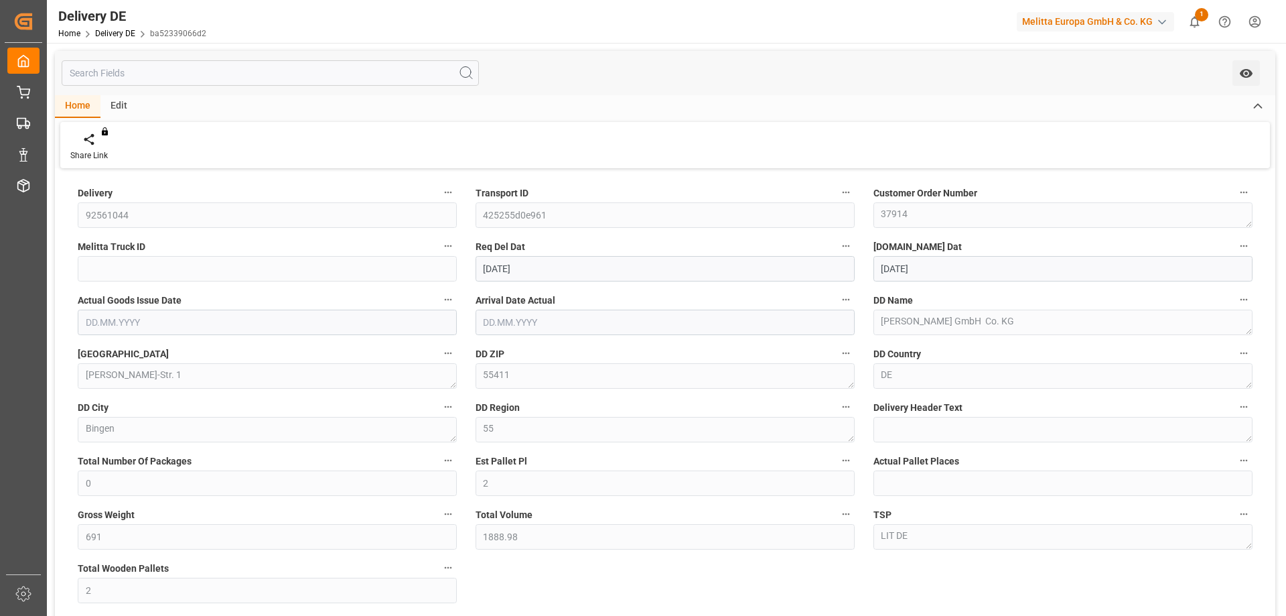
type input "[DATE]"
click at [973, 588] on div "Delivery 92561044 Transport ID 425255d0e961 Customer Order Number 37914 Melitta…" at bounding box center [665, 453] width 1221 height 563
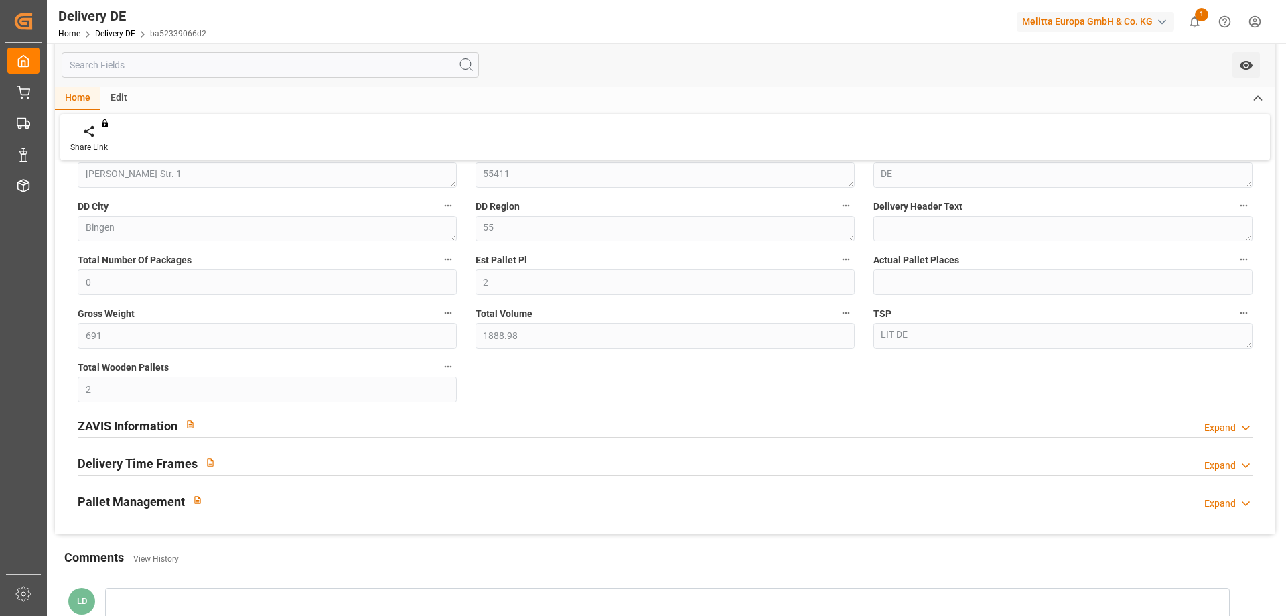
scroll to position [389, 0]
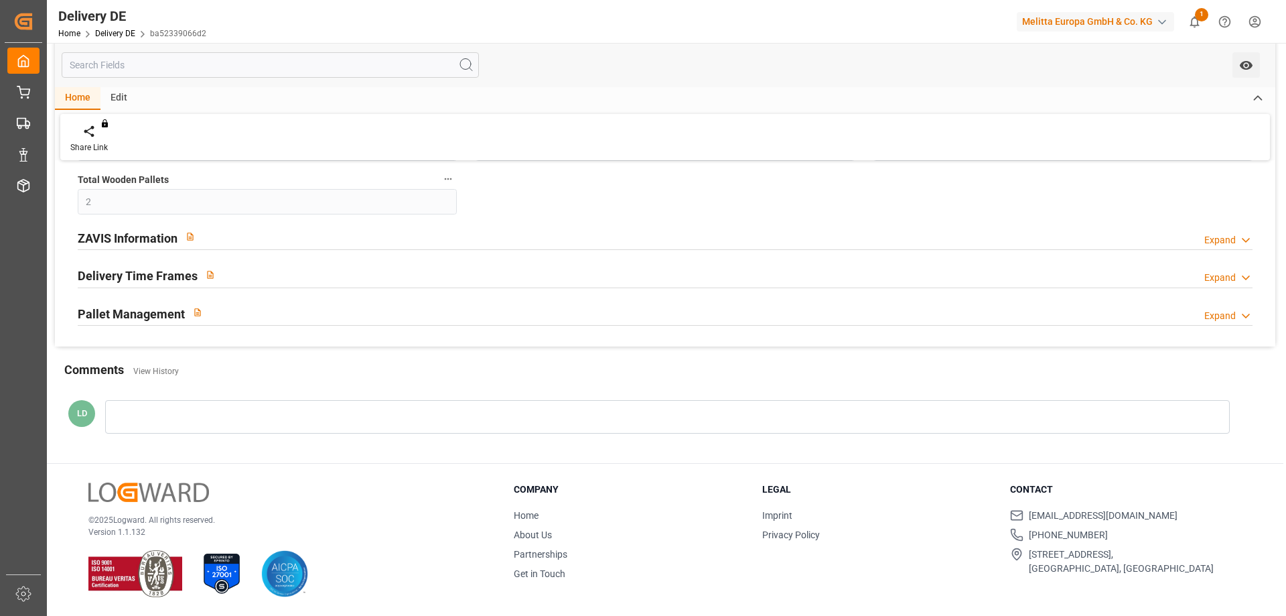
click at [132, 238] on h2 "ZAVIS Information" at bounding box center [128, 238] width 100 height 18
